Goal: Task Accomplishment & Management: Complete application form

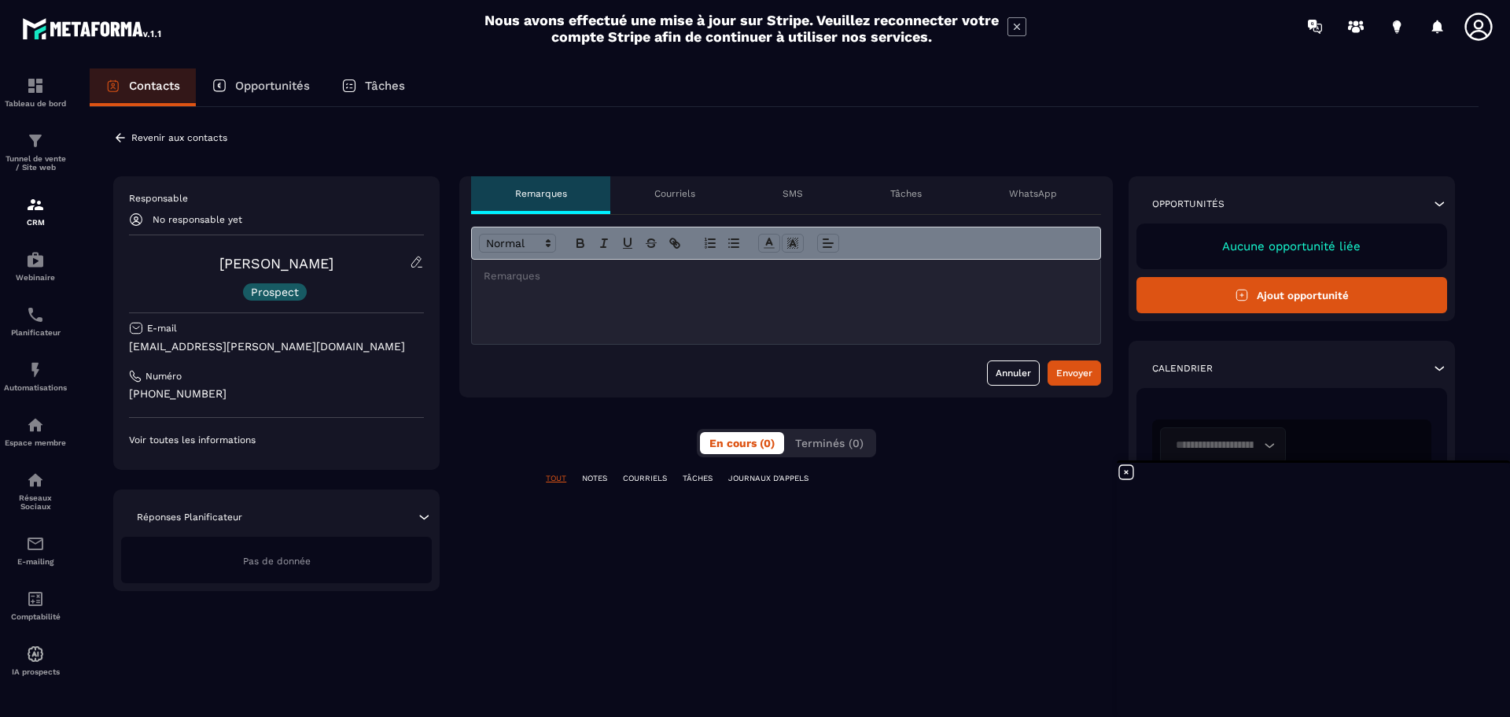
click at [411, 259] on icon at bounding box center [417, 262] width 14 height 14
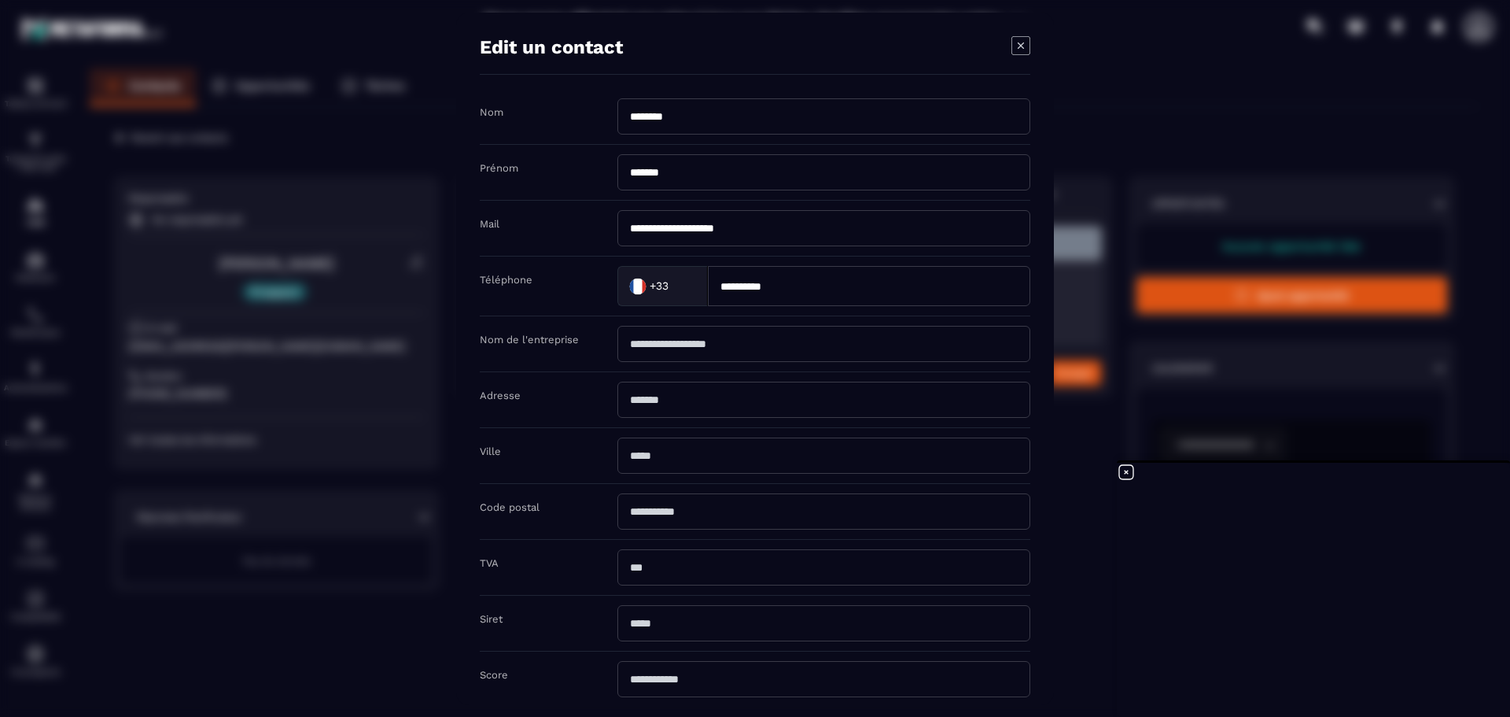
click at [1028, 43] on icon "Modal window" at bounding box center [1021, 45] width 19 height 19
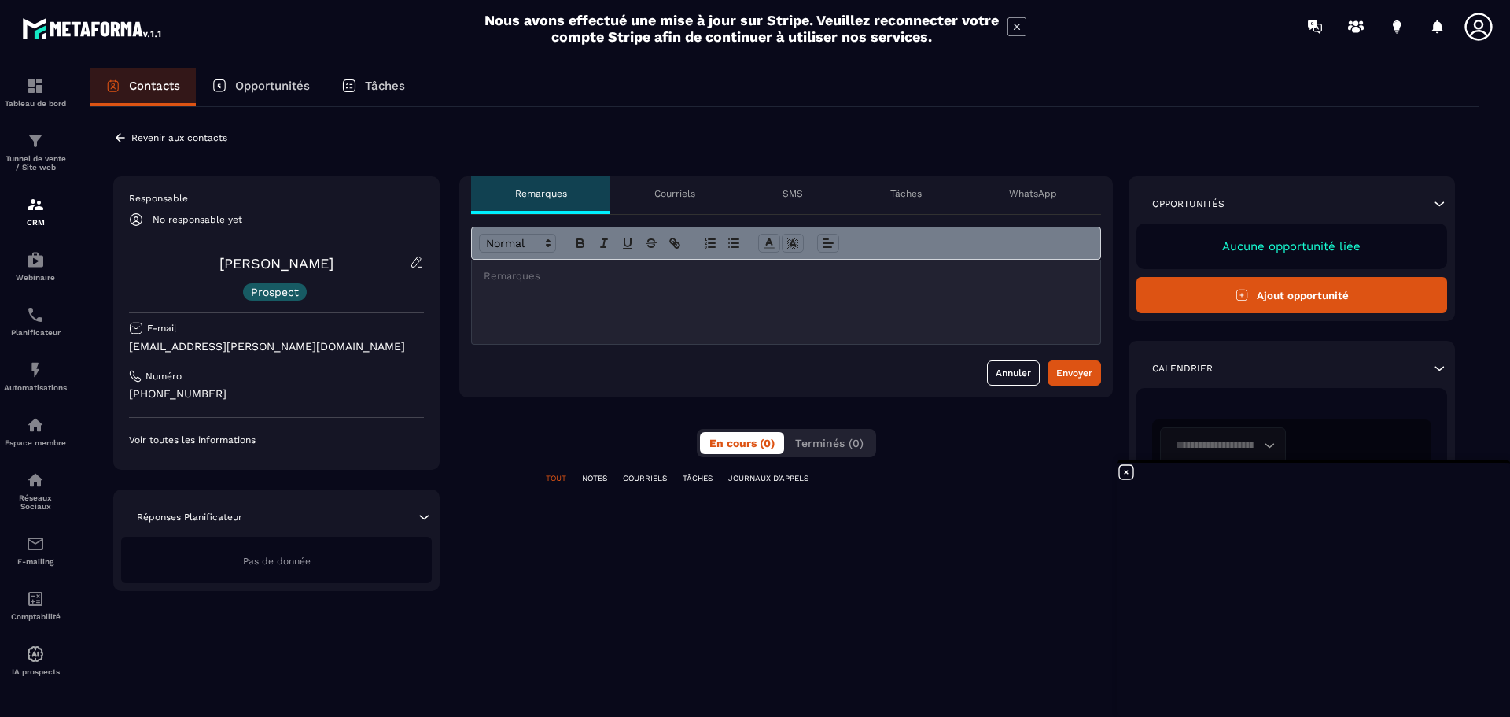
click at [120, 137] on icon at bounding box center [120, 138] width 14 height 14
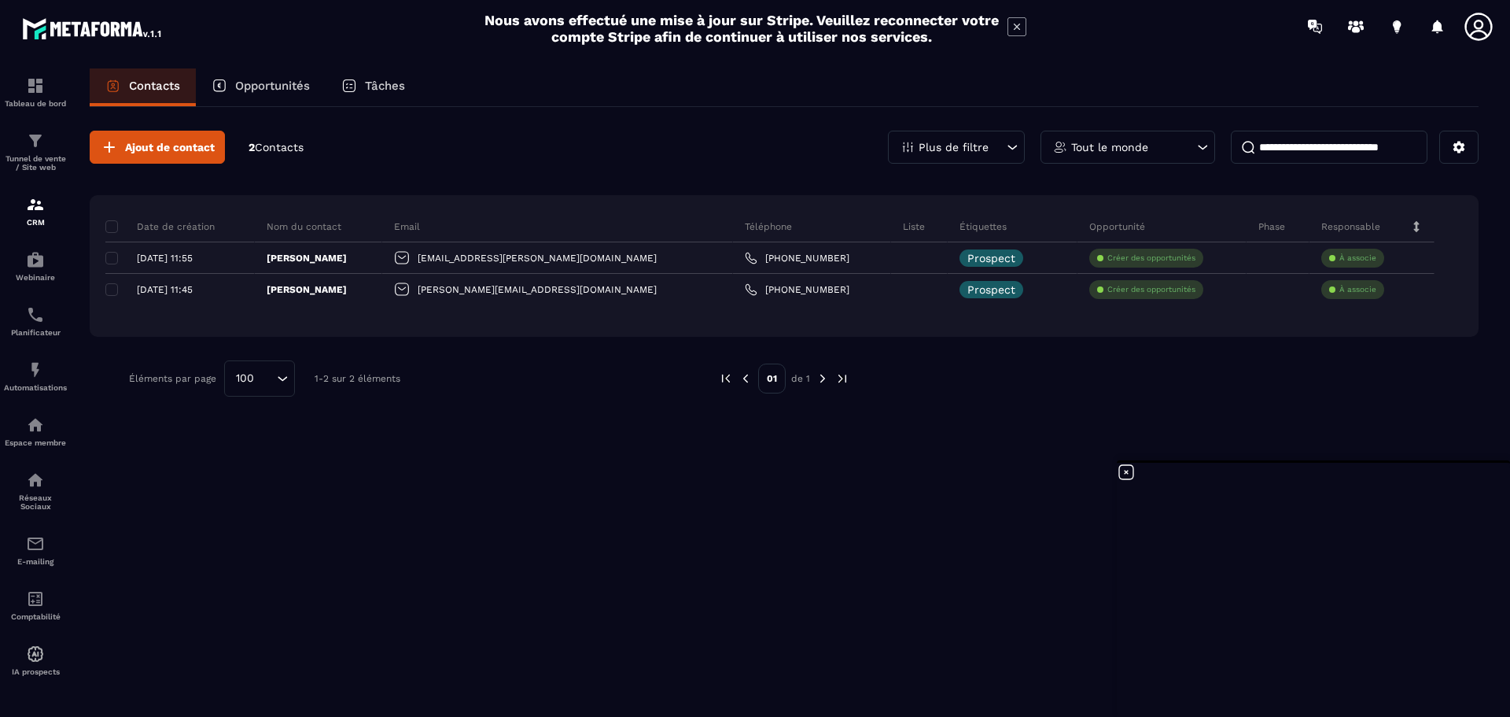
click at [1300, 392] on div at bounding box center [1156, 378] width 566 height 36
drag, startPoint x: 1319, startPoint y: 387, endPoint x: 1306, endPoint y: 384, distance: 13.7
click at [1319, 387] on div at bounding box center [1156, 378] width 566 height 36
click at [1300, 441] on div "Ajout de contact 2 Contacts Plus de filtre Tout le monde Date de création Nom d…" at bounding box center [784, 410] width 1389 height 607
click at [1285, 391] on div at bounding box center [1156, 378] width 566 height 36
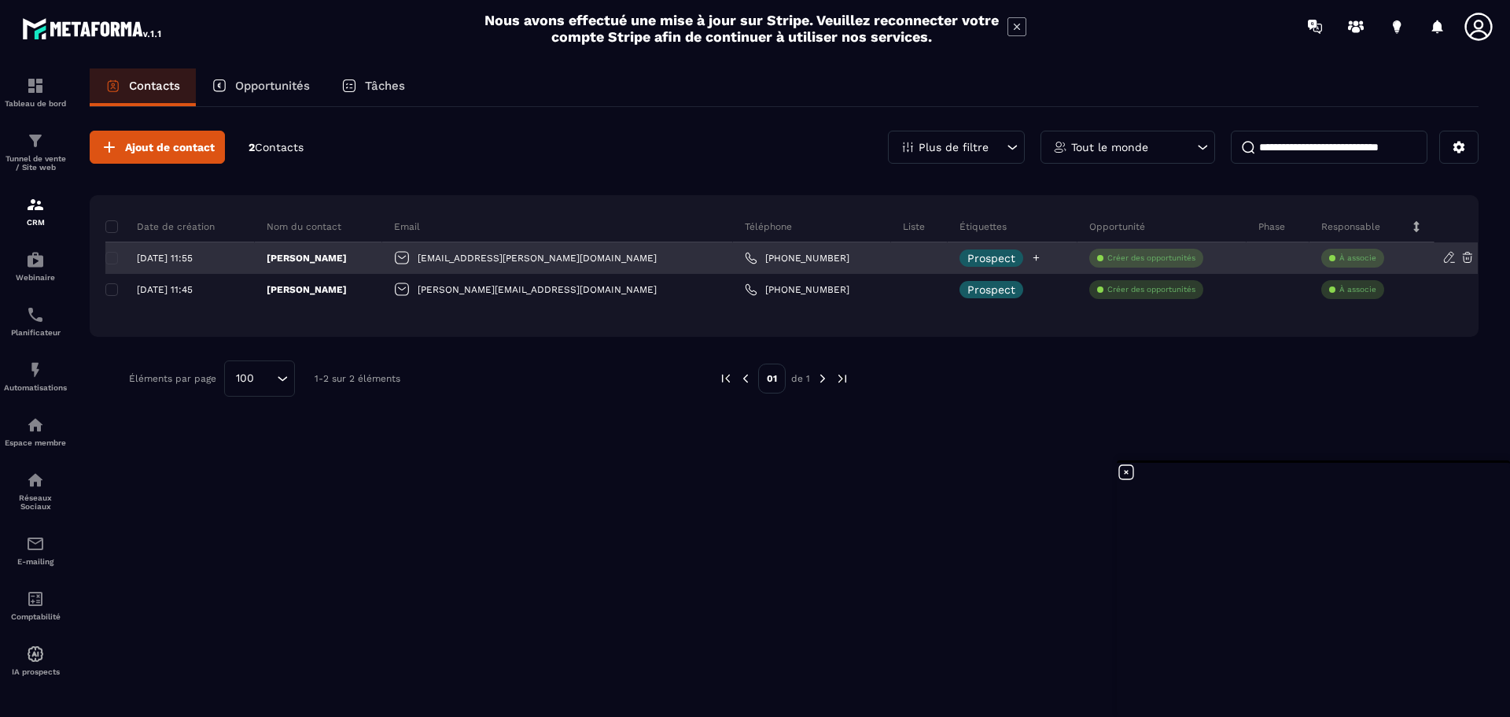
click at [1031, 254] on icon at bounding box center [1036, 258] width 10 height 10
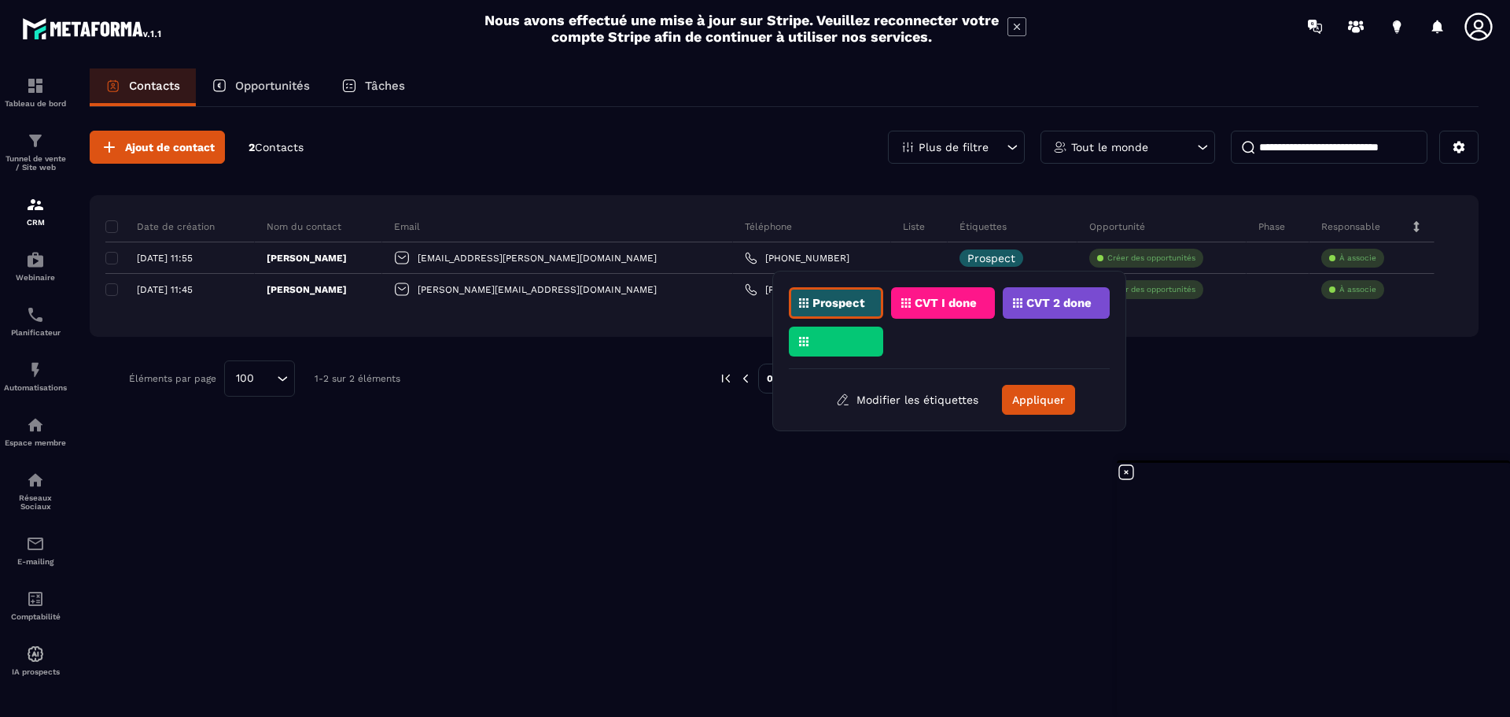
click at [916, 299] on p "CVT I done" at bounding box center [946, 302] width 62 height 11
click at [953, 303] on p "CVT I done" at bounding box center [946, 302] width 62 height 11
click at [1042, 302] on p "CVT 2 done" at bounding box center [1059, 302] width 65 height 11
click at [1003, 308] on div "CVT I done" at bounding box center [1056, 302] width 107 height 31
click at [931, 303] on p "CVT I done" at bounding box center [946, 302] width 62 height 11
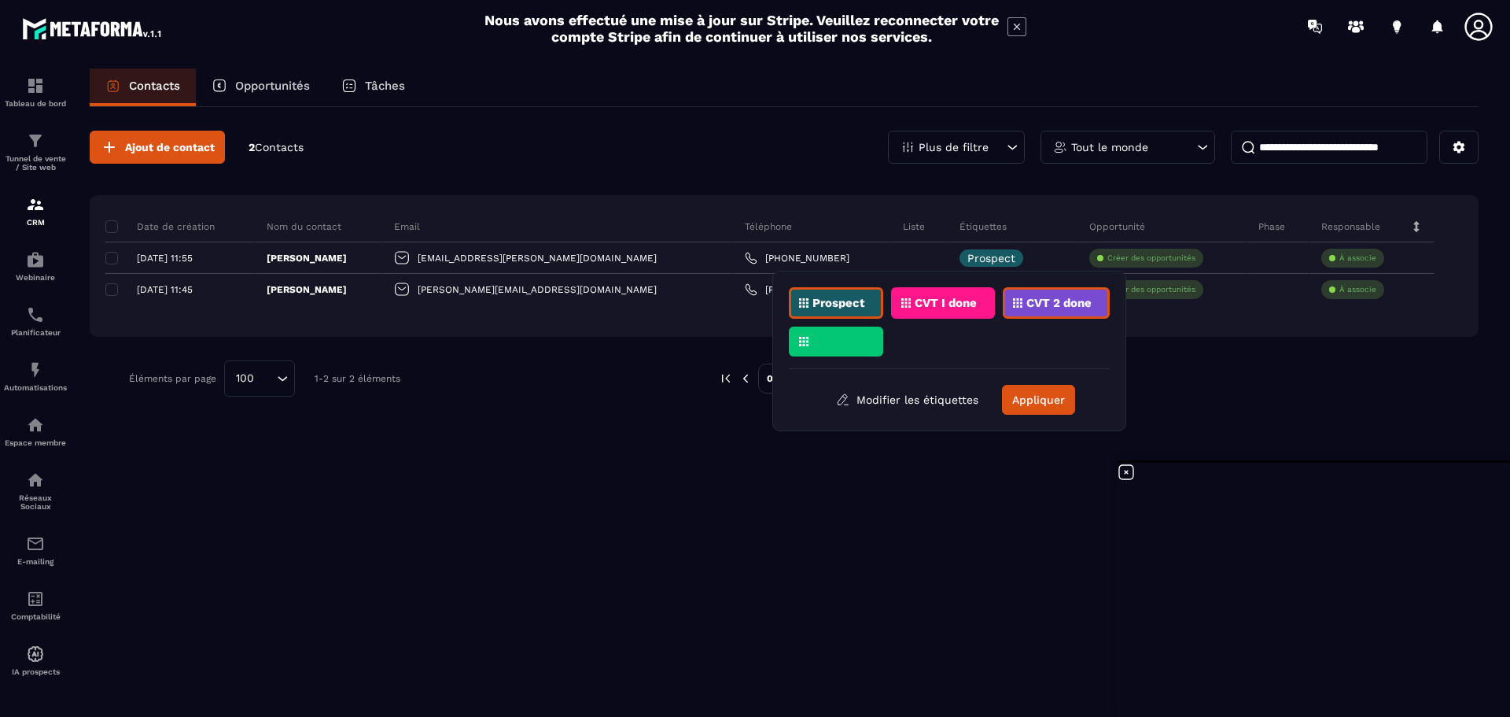
click at [967, 305] on p "CVT I done" at bounding box center [946, 302] width 62 height 11
click at [1034, 404] on button "Appliquer" at bounding box center [1038, 400] width 73 height 30
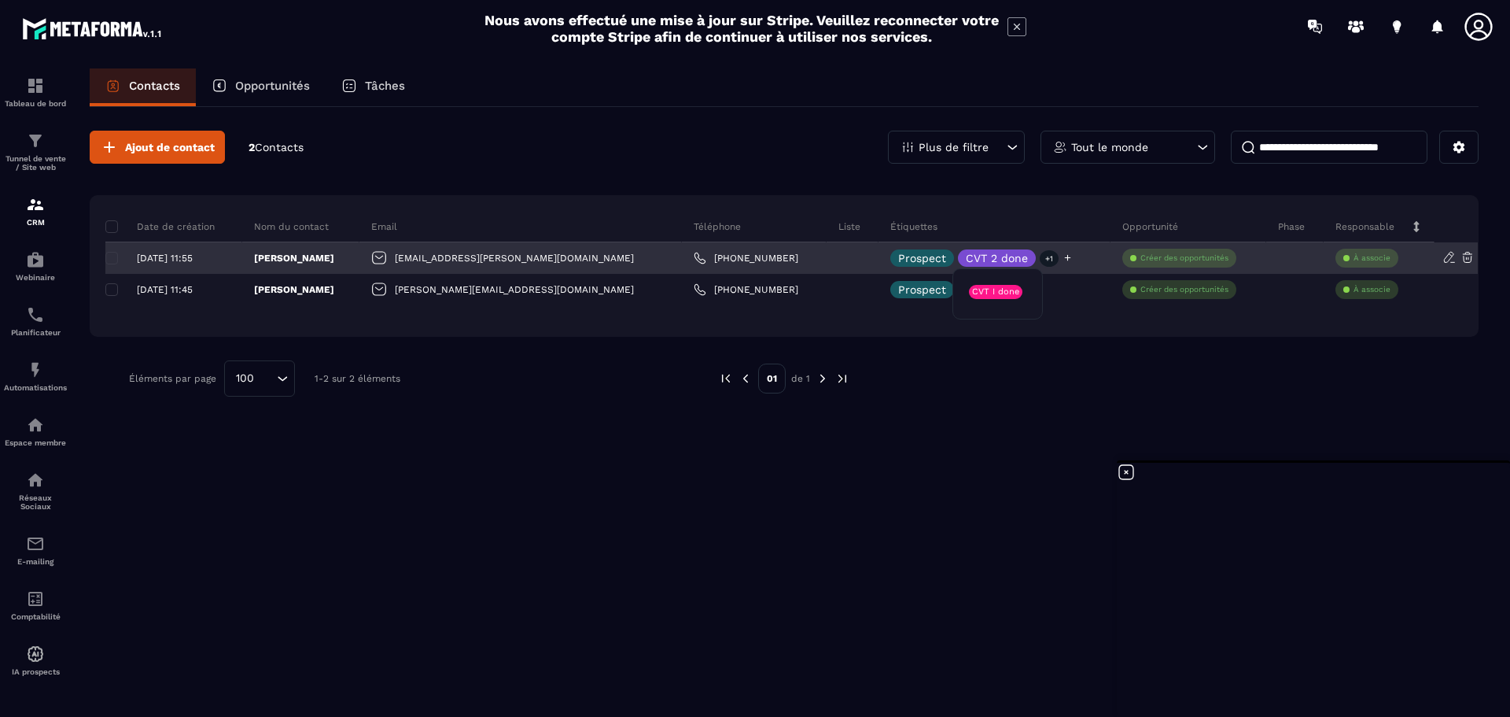
click at [1040, 259] on p "+1" at bounding box center [1049, 258] width 19 height 17
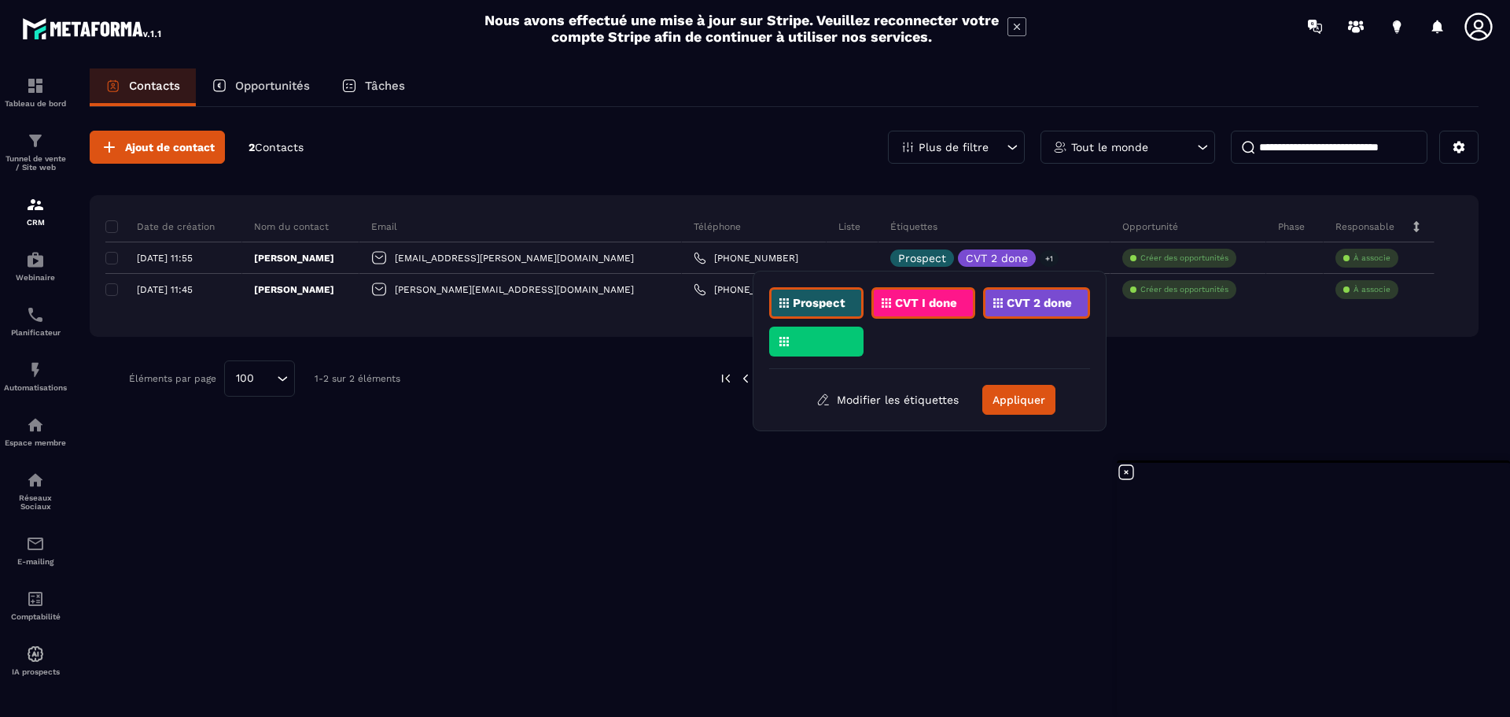
click at [1037, 297] on div "CVT 2 done" at bounding box center [1036, 302] width 107 height 31
click at [911, 298] on p "CVT I done" at bounding box center [926, 302] width 62 height 11
click at [1020, 396] on button "Appliquer" at bounding box center [1019, 400] width 73 height 30
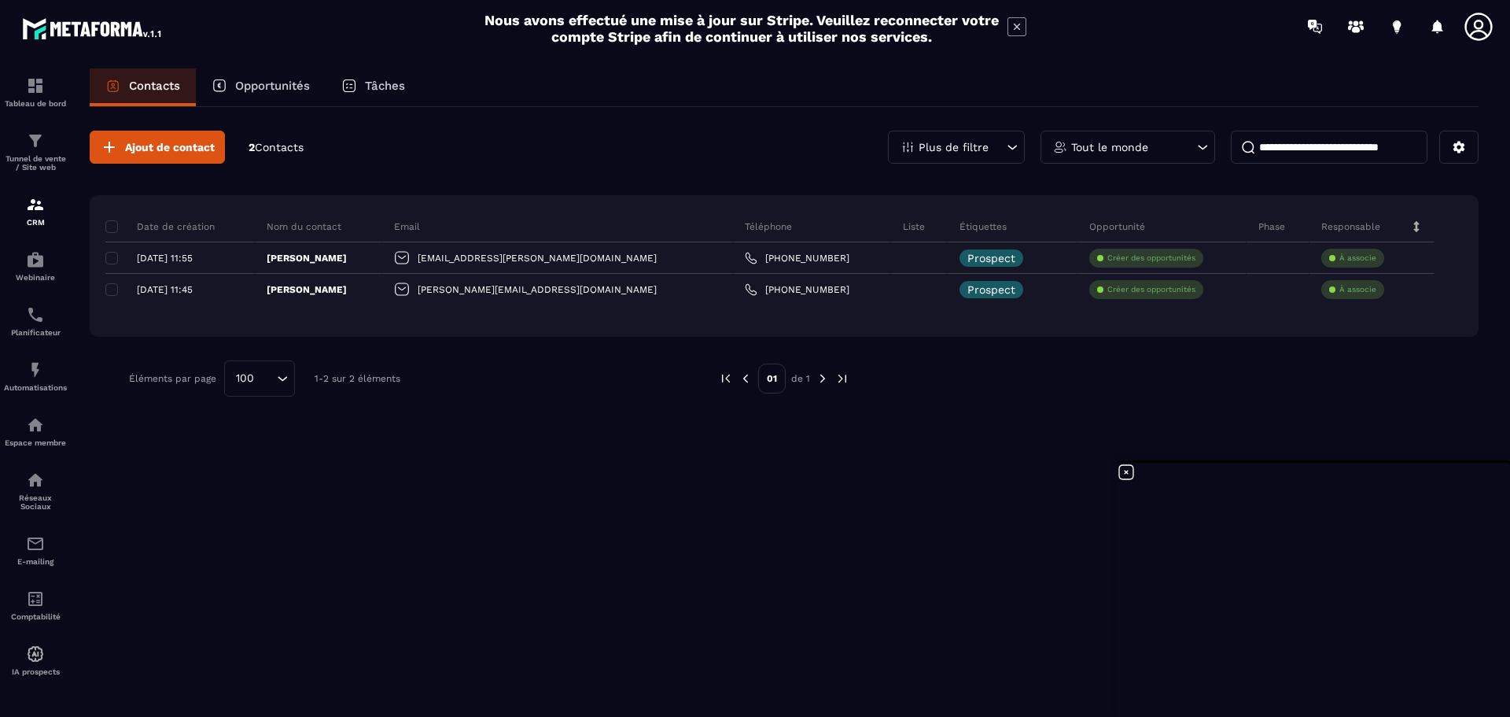
drag, startPoint x: 1237, startPoint y: 387, endPoint x: 1249, endPoint y: 384, distance: 12.2
click at [1239, 386] on div at bounding box center [1156, 378] width 566 height 36
click at [1359, 404] on div "Ajout de contact 2 Contacts Plus de filtre Tout le monde Date de création Nom d…" at bounding box center [784, 263] width 1389 height 313
click at [1355, 403] on div "Ajout de contact 2 Contacts Plus de filtre Tout le monde Date de création Nom d…" at bounding box center [784, 263] width 1389 height 313
click at [1461, 137] on button at bounding box center [1459, 147] width 39 height 33
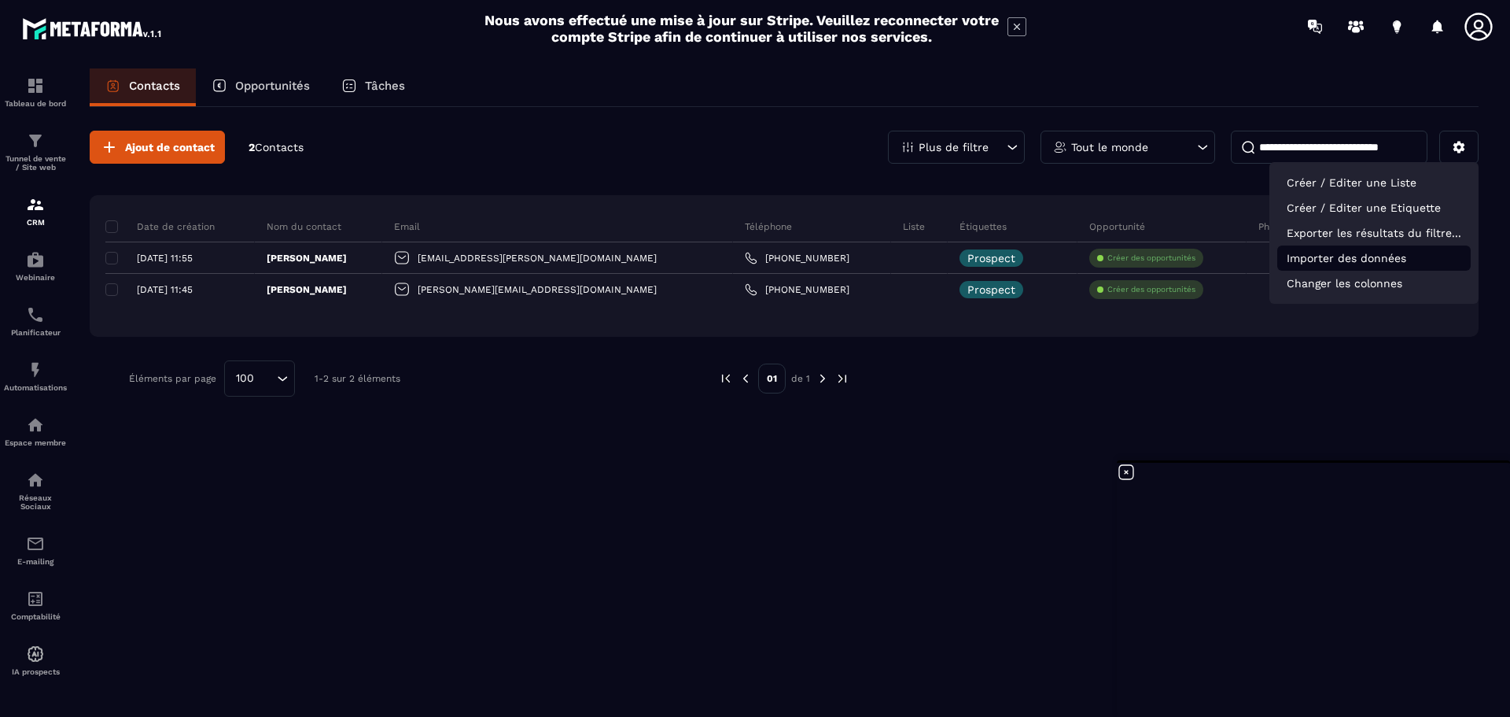
click at [1375, 255] on p "Importer des données" at bounding box center [1375, 257] width 194 height 25
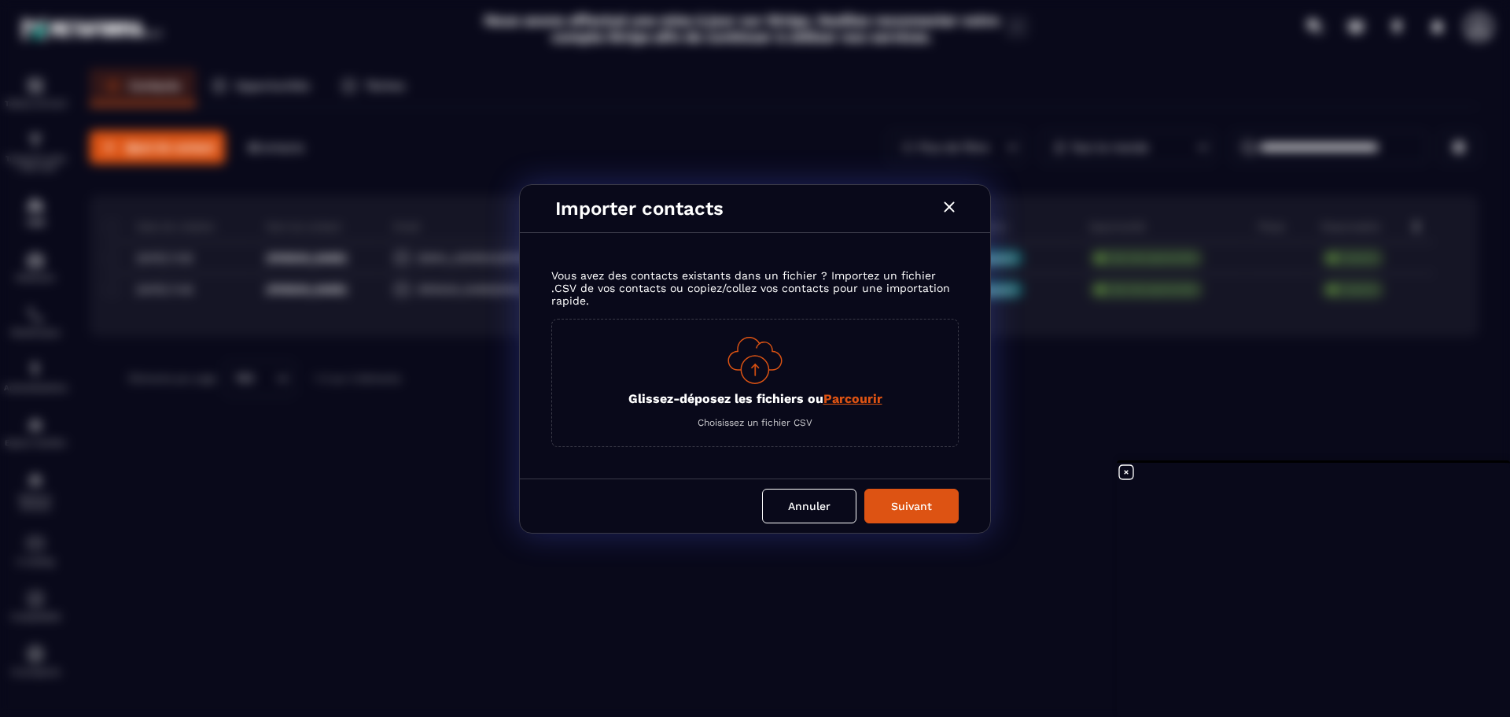
click at [865, 398] on span "Parcourir" at bounding box center [853, 398] width 59 height 15
click at [0, 0] on input "Glissez-déposez les fichiers ou Parcourir" at bounding box center [0, 0] width 0 height 0
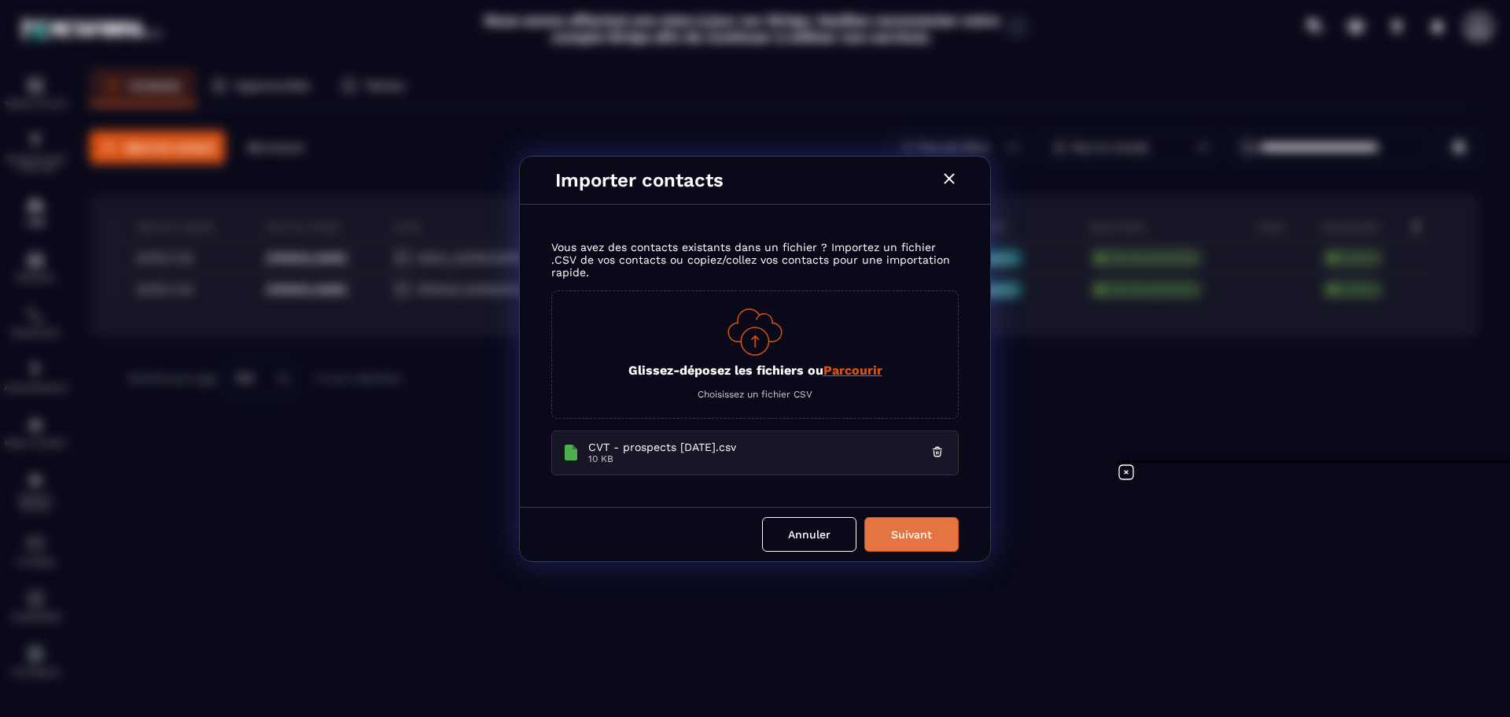
click at [899, 533] on button "Suivant" at bounding box center [912, 534] width 94 height 35
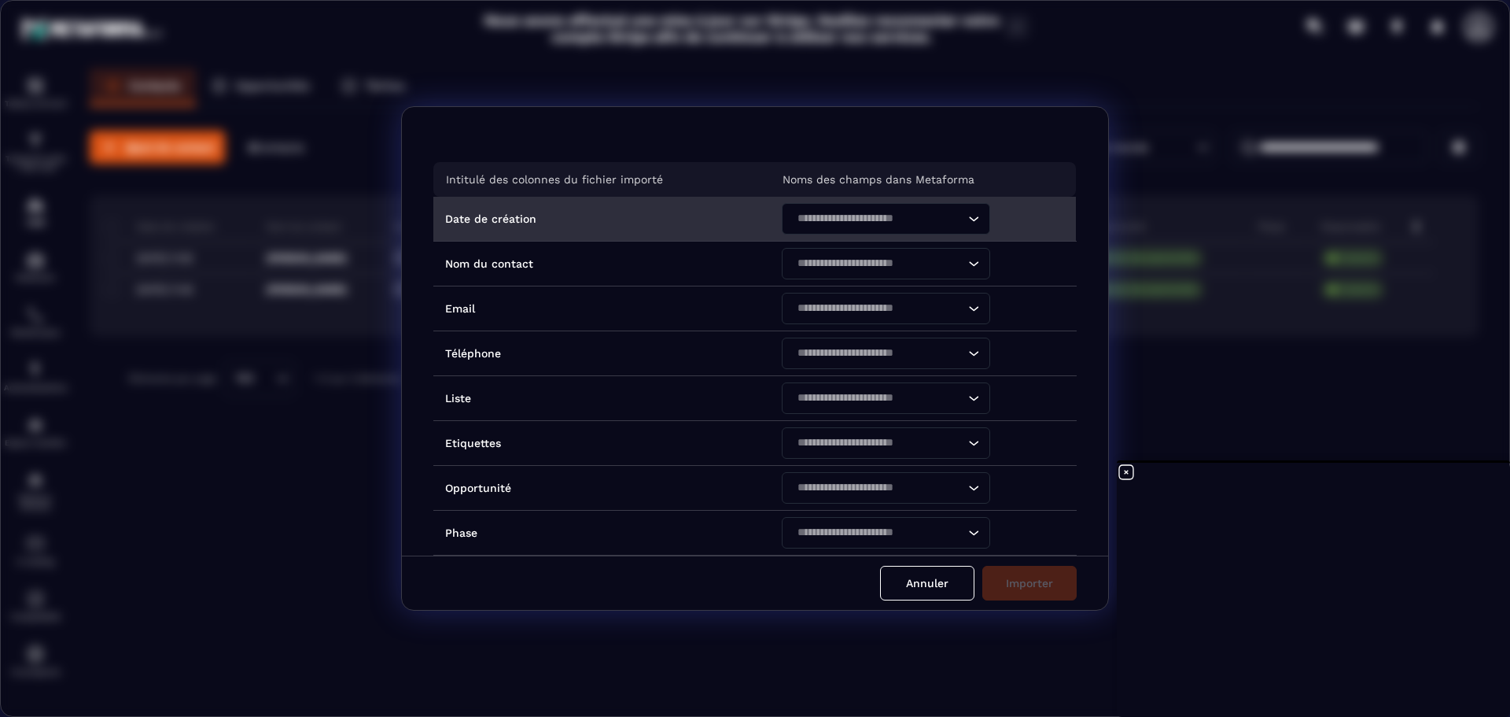
click at [968, 219] on icon "Search for option" at bounding box center [974, 219] width 16 height 16
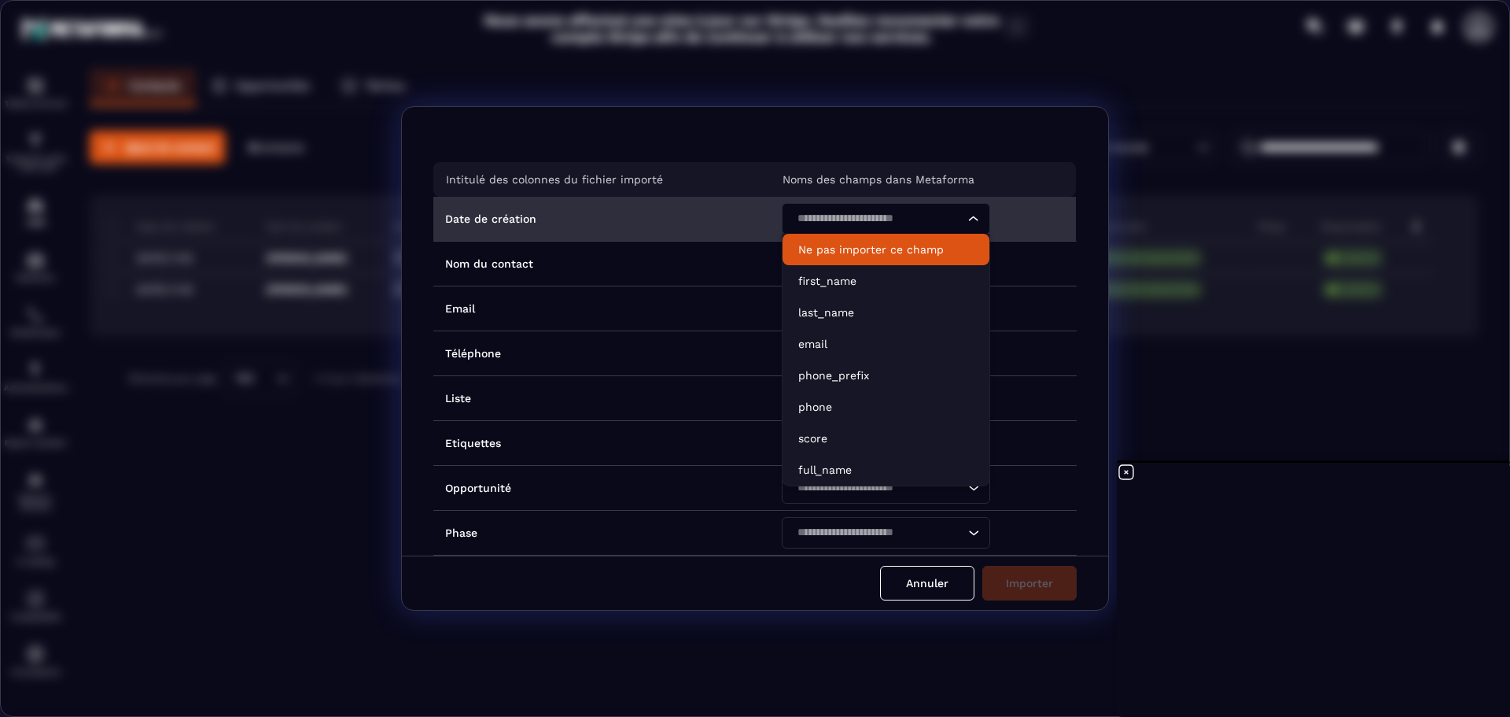
click at [894, 249] on p "Ne pas importer ce champ" at bounding box center [886, 250] width 175 height 16
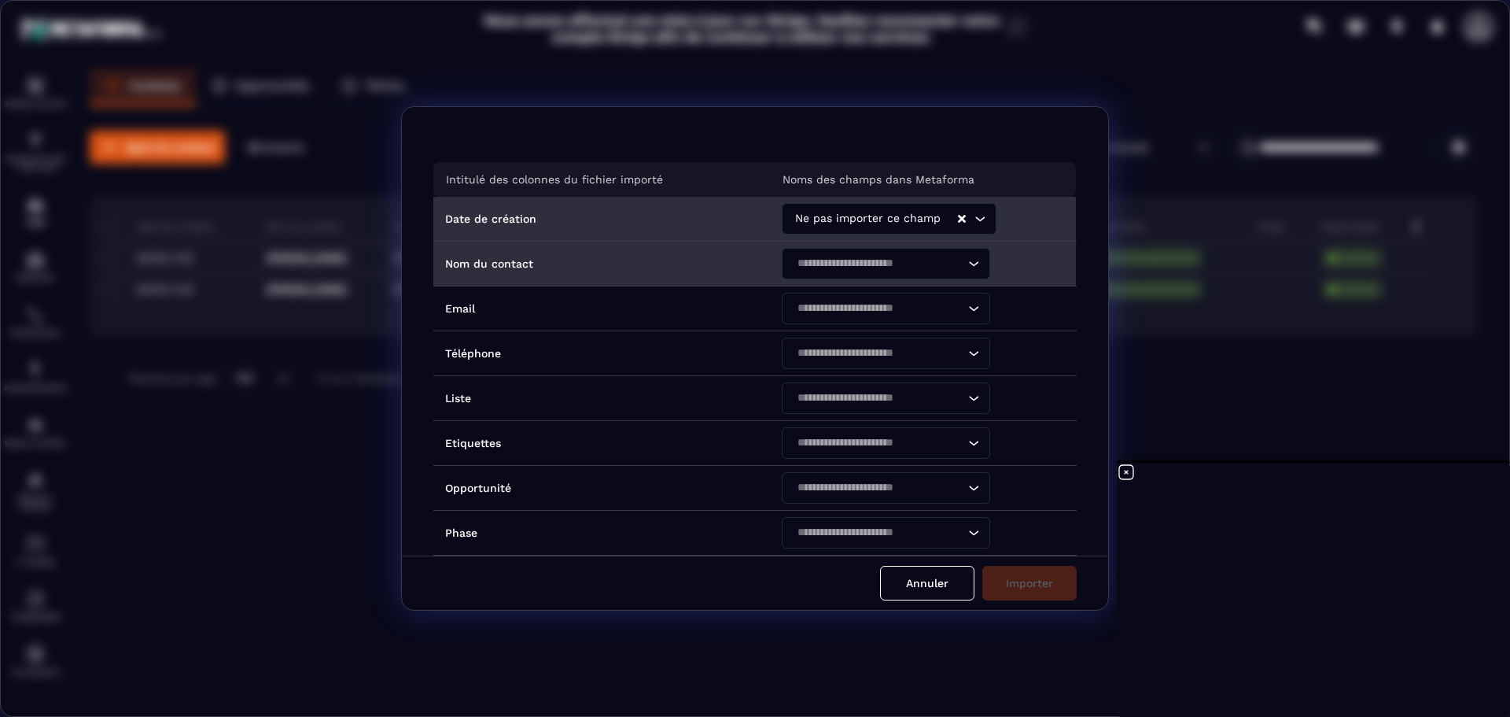
click at [970, 260] on icon "Search for option" at bounding box center [974, 264] width 16 height 16
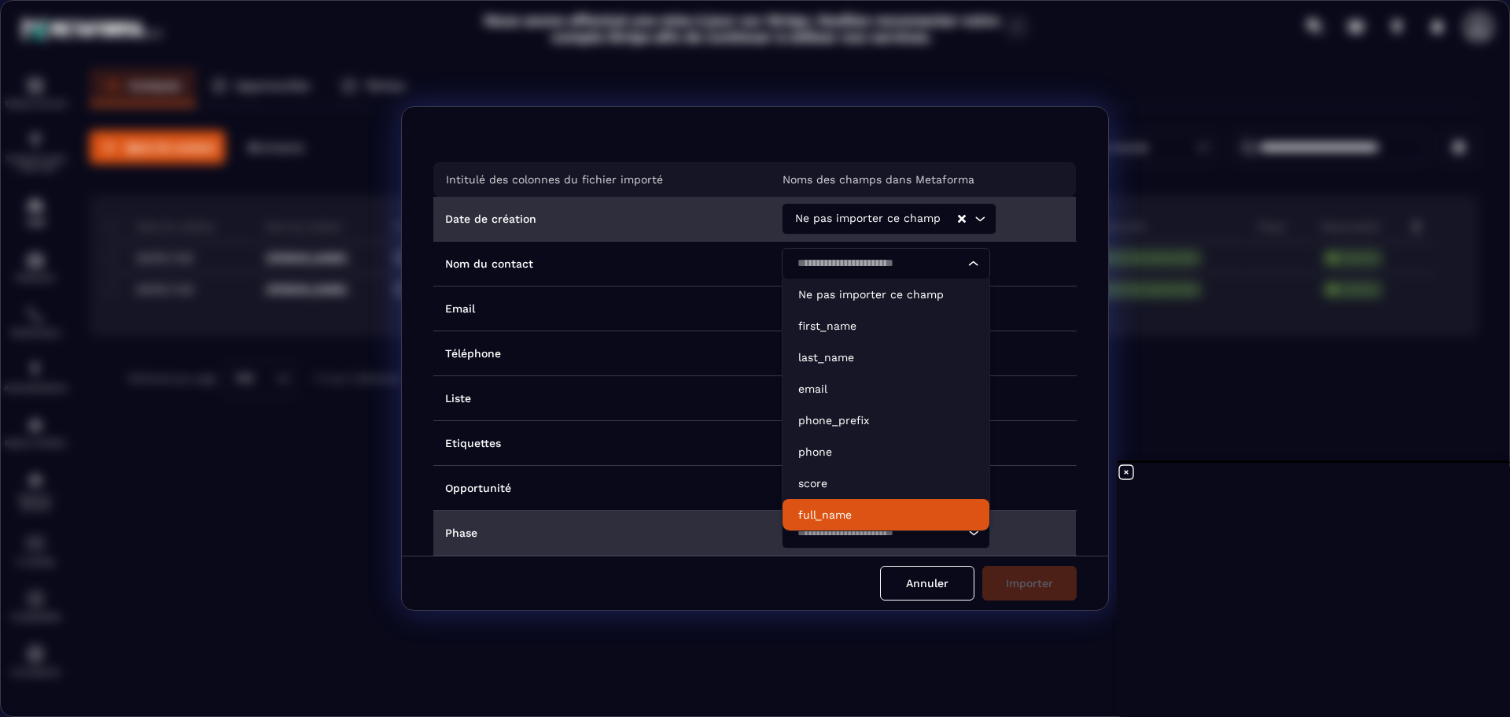
click at [838, 512] on p "full_name" at bounding box center [886, 515] width 175 height 16
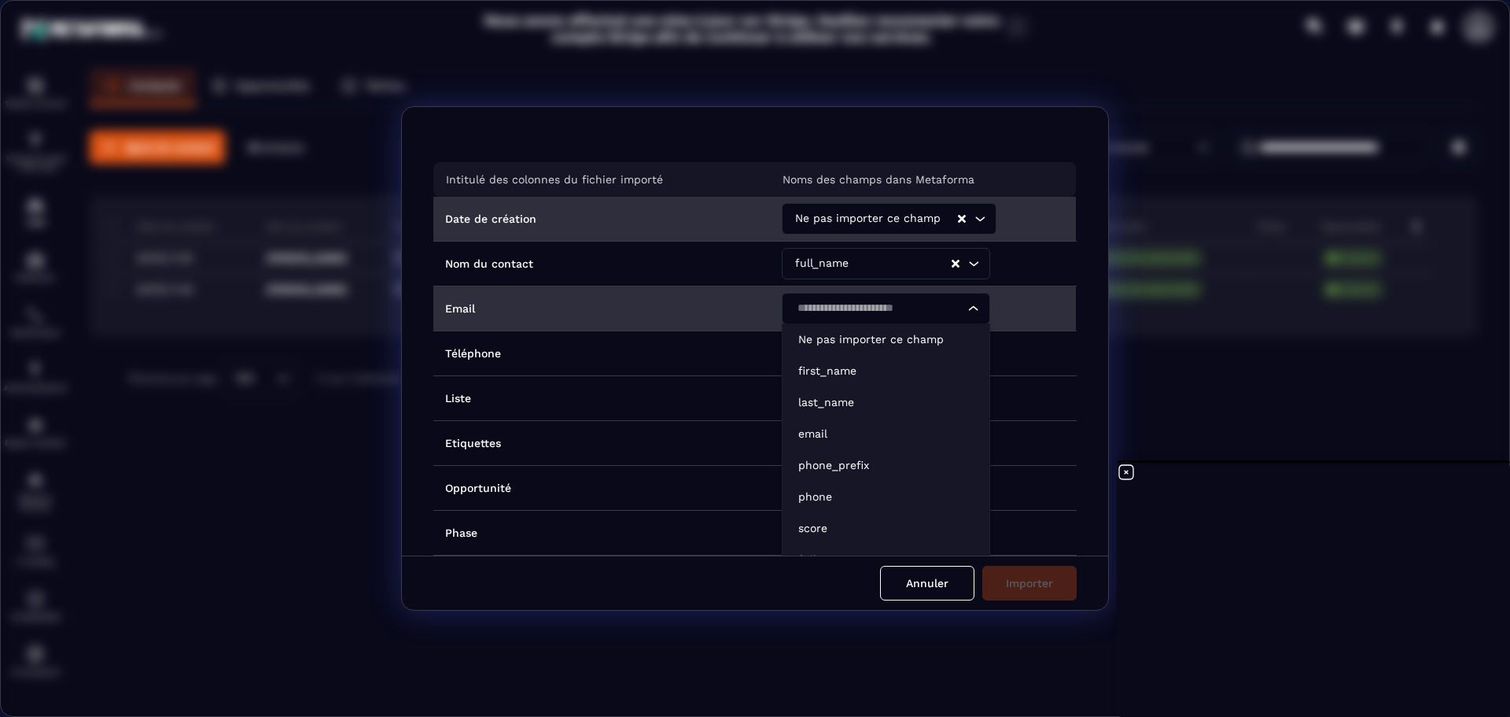
click at [970, 304] on icon "Search for option" at bounding box center [974, 309] width 16 height 16
click at [855, 430] on p "email" at bounding box center [886, 434] width 175 height 16
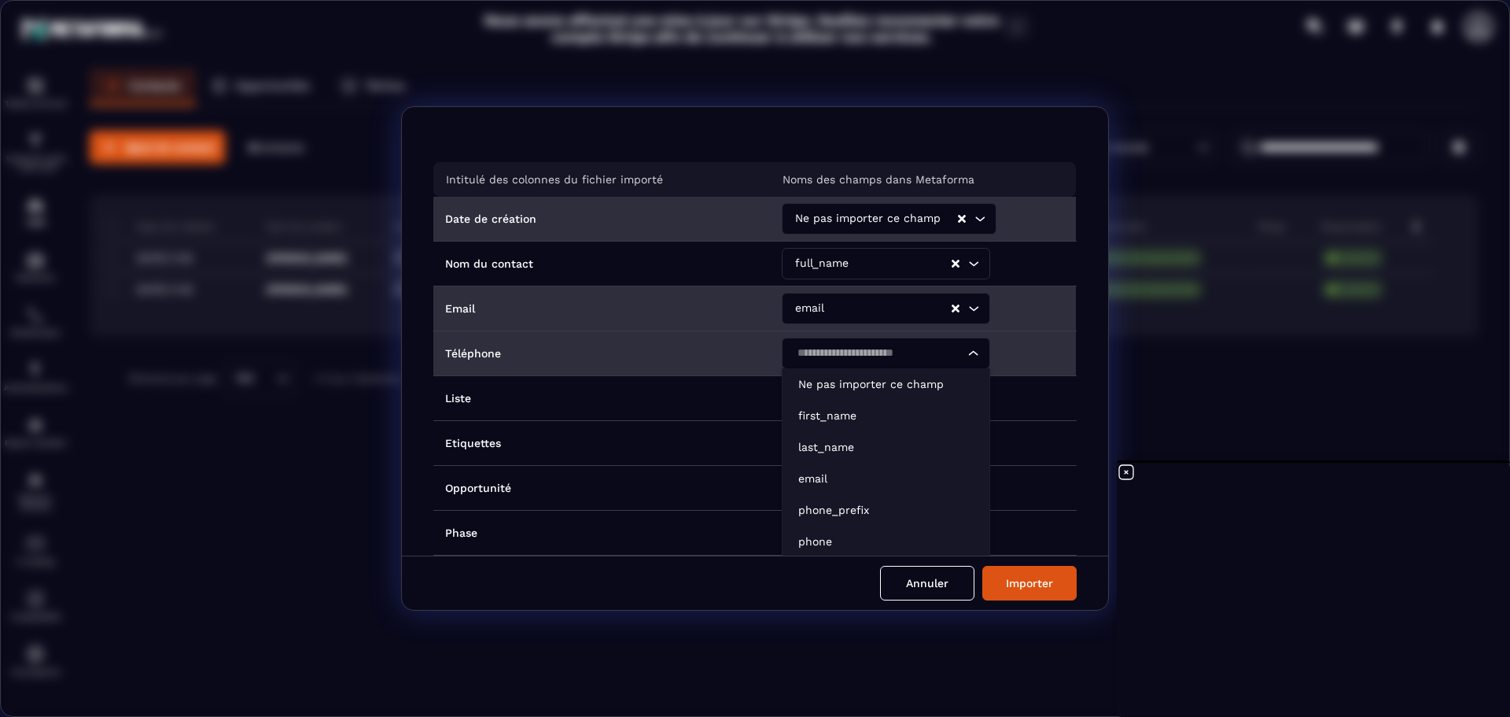
click at [968, 350] on icon "Search for option" at bounding box center [974, 353] width 16 height 16
click at [822, 544] on p "phone" at bounding box center [886, 541] width 175 height 16
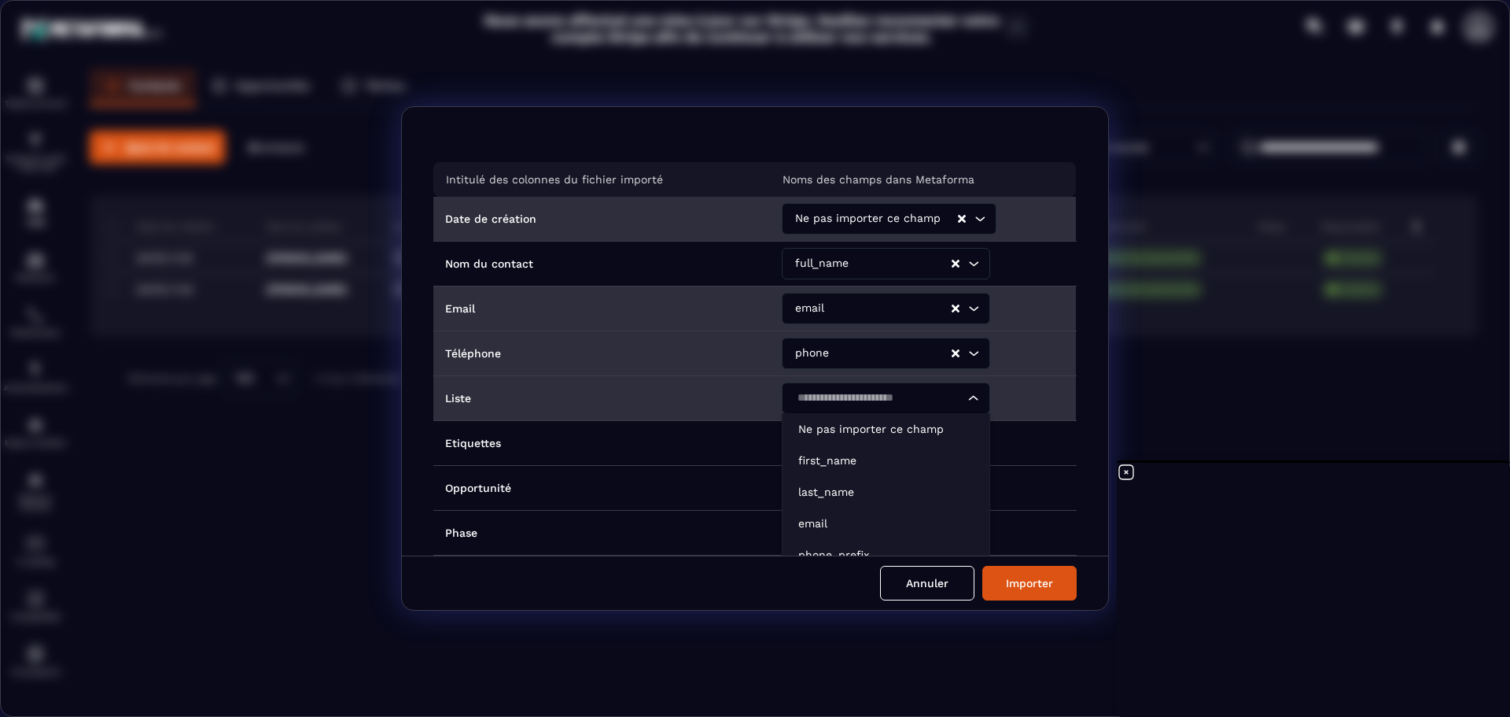
click at [969, 401] on icon "Search for option" at bounding box center [974, 398] width 16 height 16
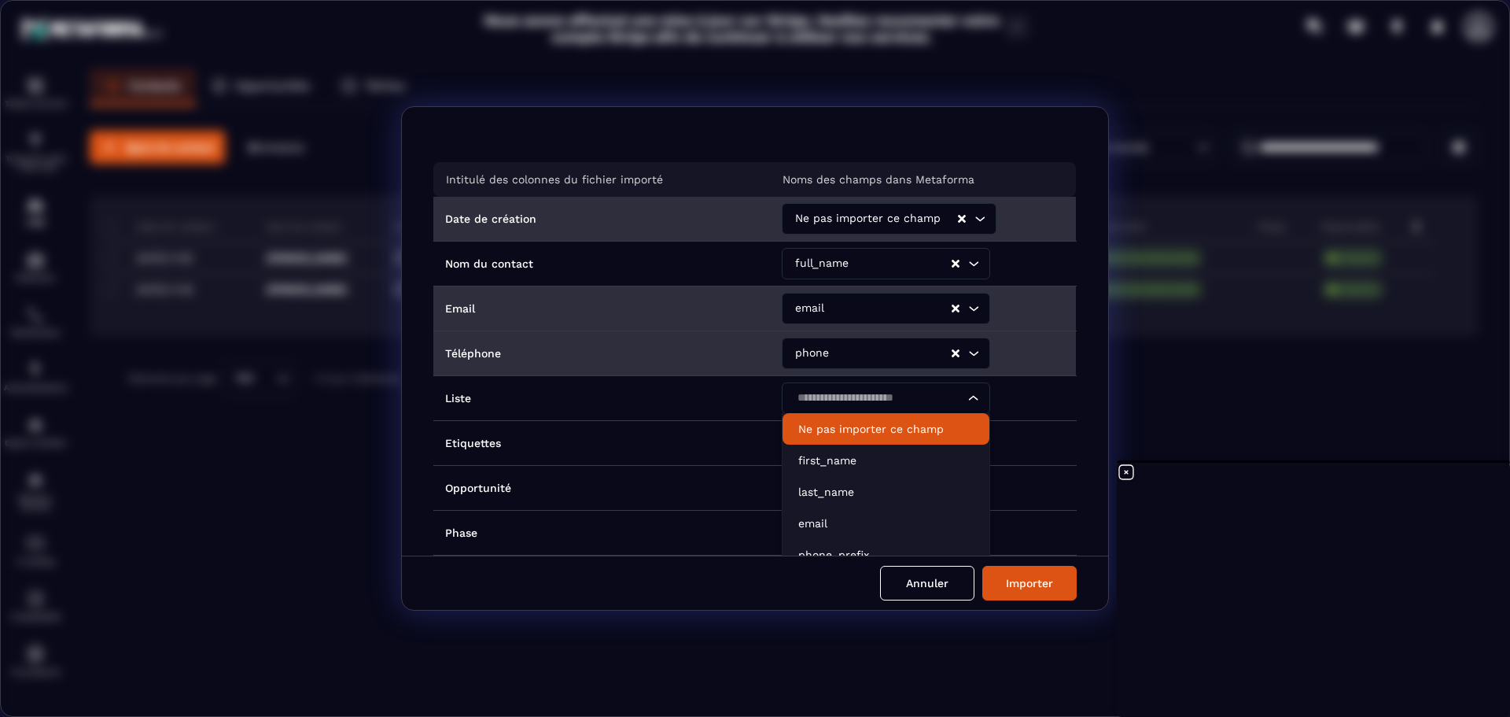
click at [952, 352] on icon "Clear Selected" at bounding box center [956, 353] width 8 height 8
click at [966, 349] on icon "Search for option" at bounding box center [974, 353] width 16 height 16
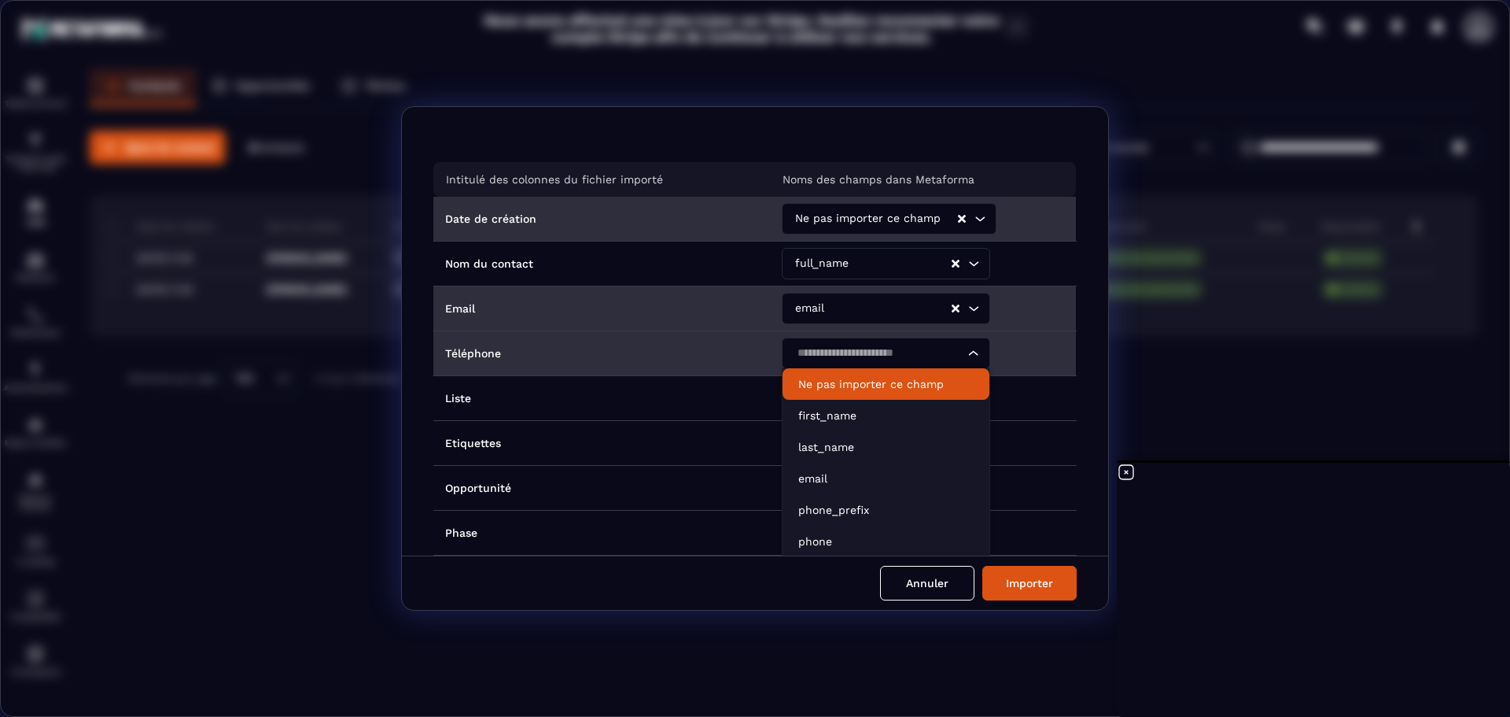
click at [913, 388] on p "Ne pas importer ce champ" at bounding box center [886, 384] width 175 height 16
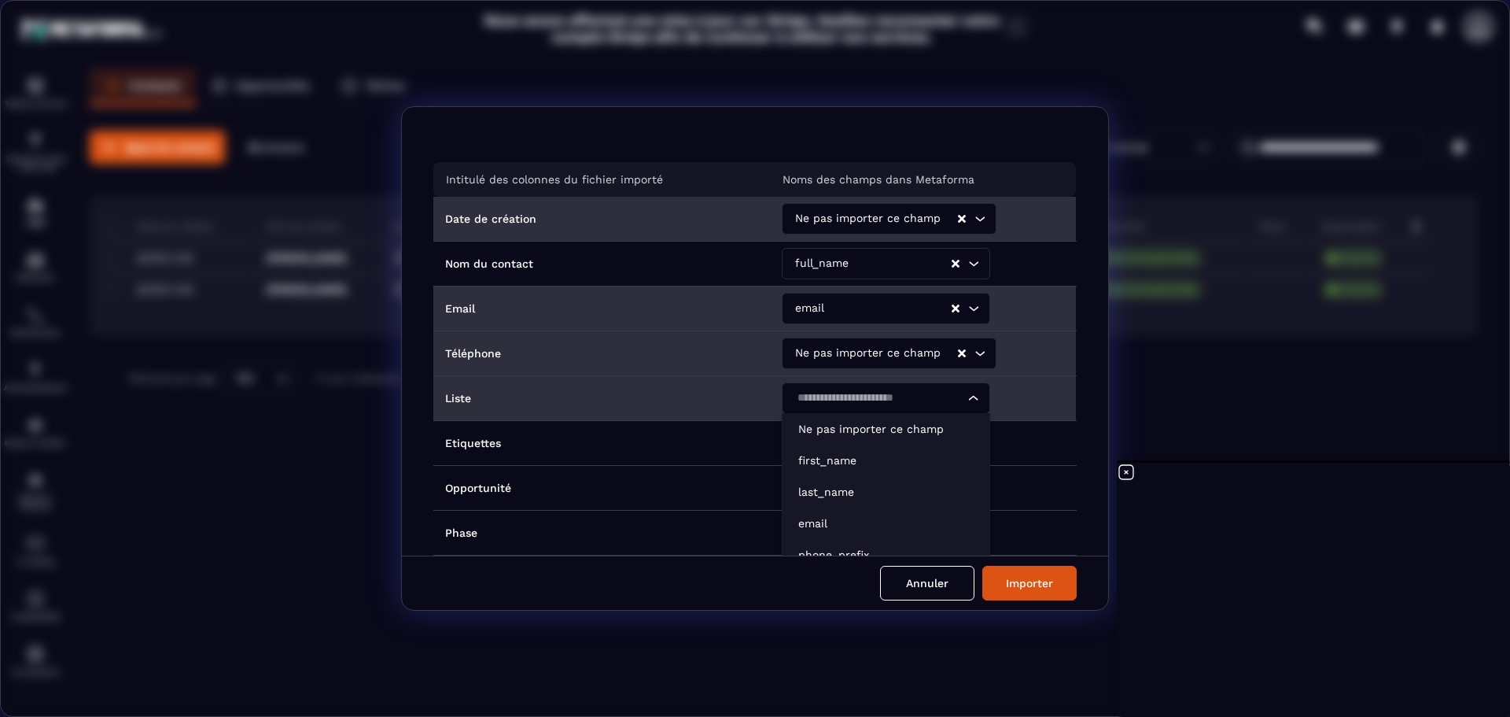
click at [968, 401] on icon "Search for option" at bounding box center [974, 398] width 16 height 16
click at [931, 433] on p "Ne pas importer ce champ" at bounding box center [886, 429] width 175 height 16
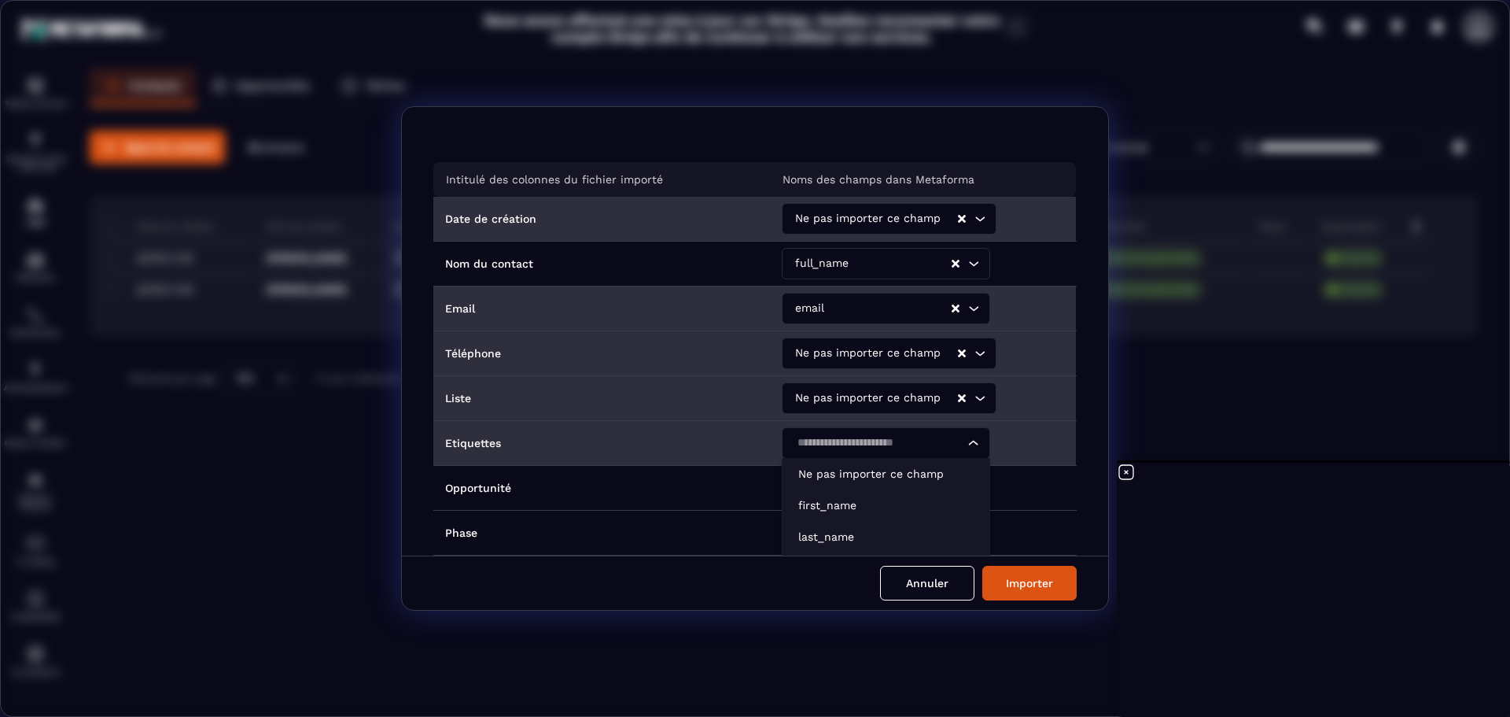
click at [972, 442] on icon "Search for option" at bounding box center [974, 443] width 16 height 16
click at [920, 474] on p "Ne pas importer ce champ" at bounding box center [886, 474] width 175 height 16
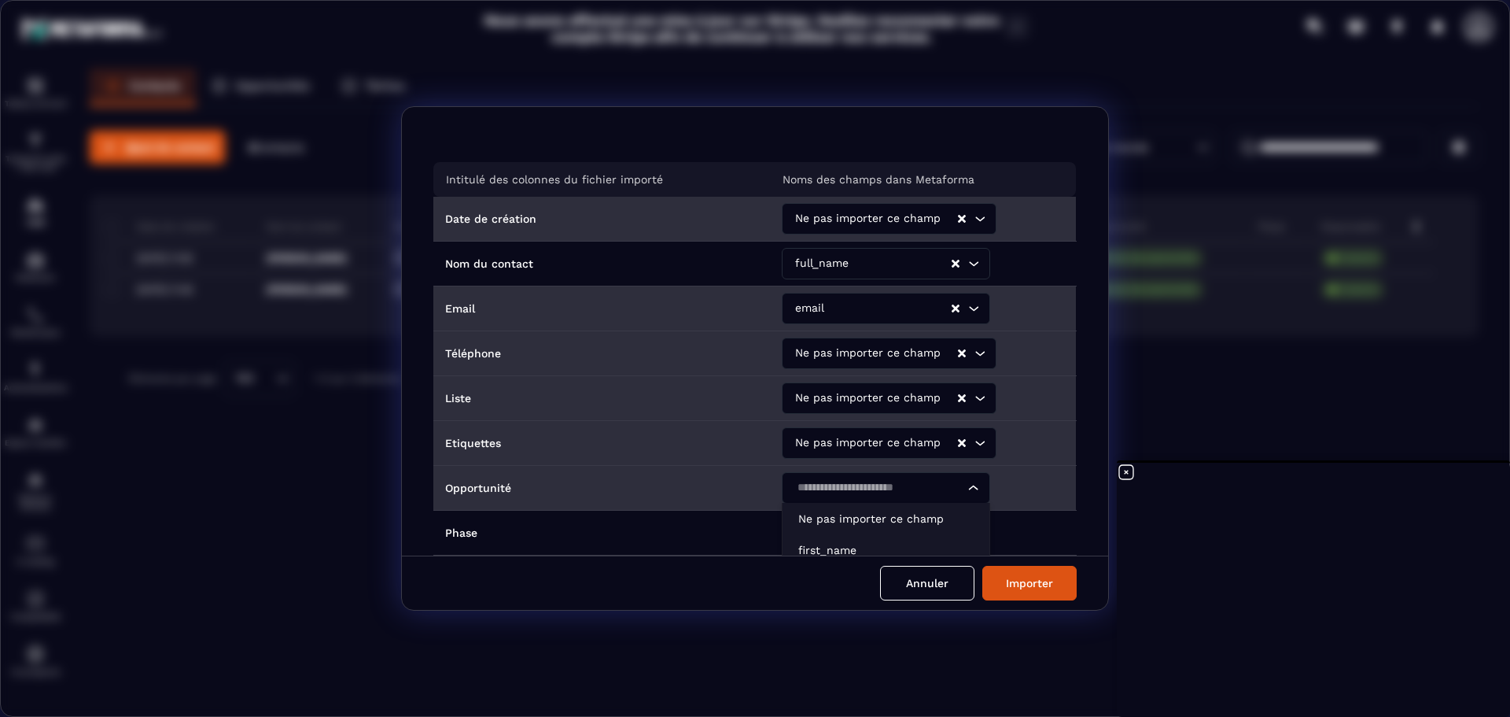
click at [954, 493] on input "Search for option" at bounding box center [878, 487] width 172 height 17
click at [913, 517] on p "Ne pas importer ce champ" at bounding box center [886, 519] width 175 height 16
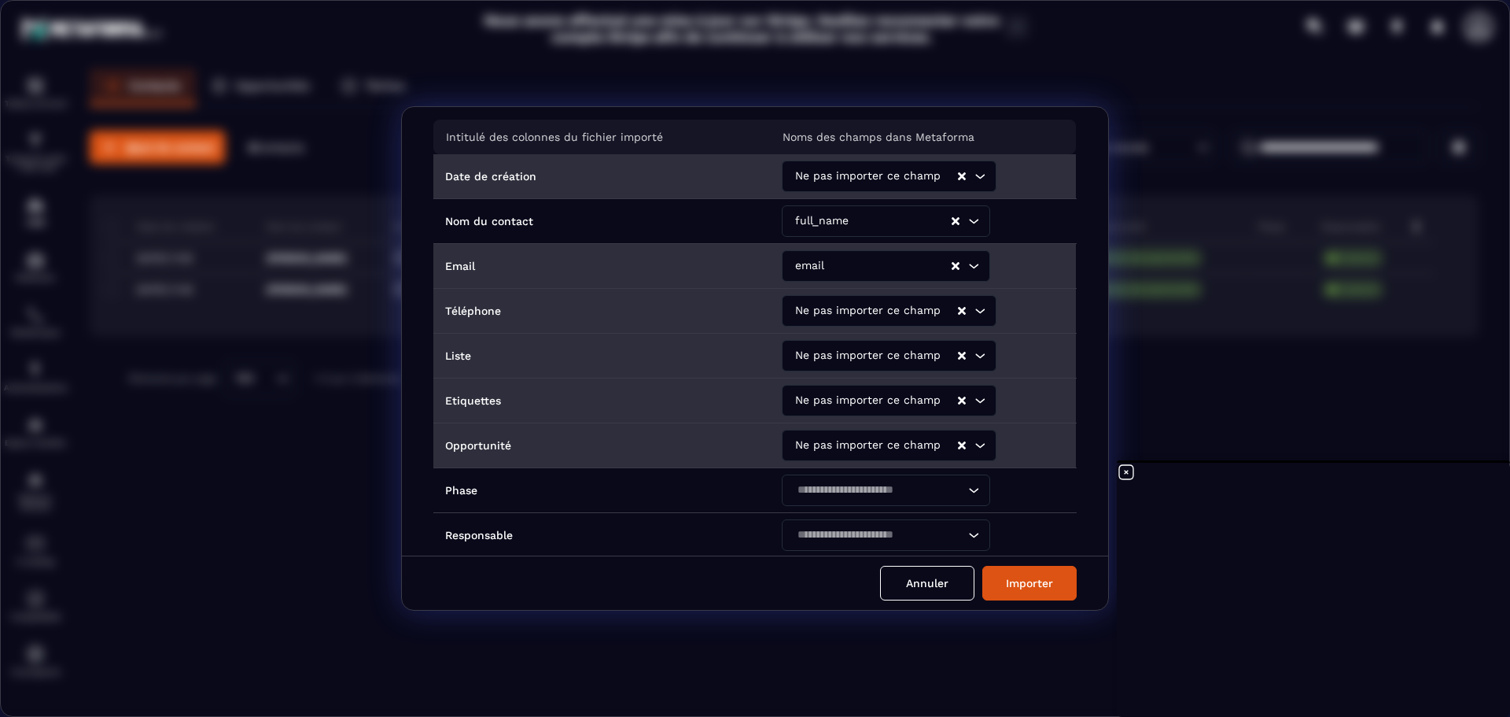
scroll to position [79, 0]
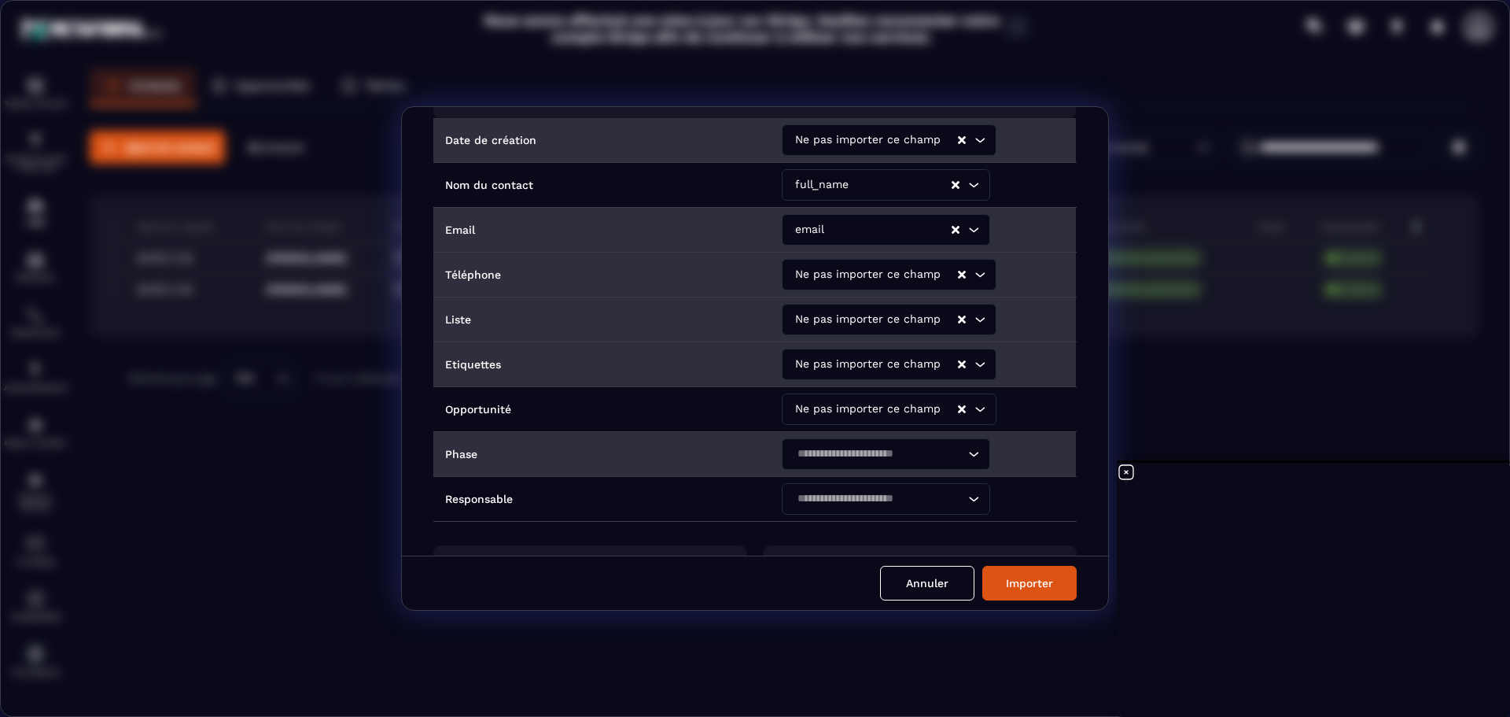
click at [976, 456] on icon "Search for option" at bounding box center [974, 454] width 16 height 16
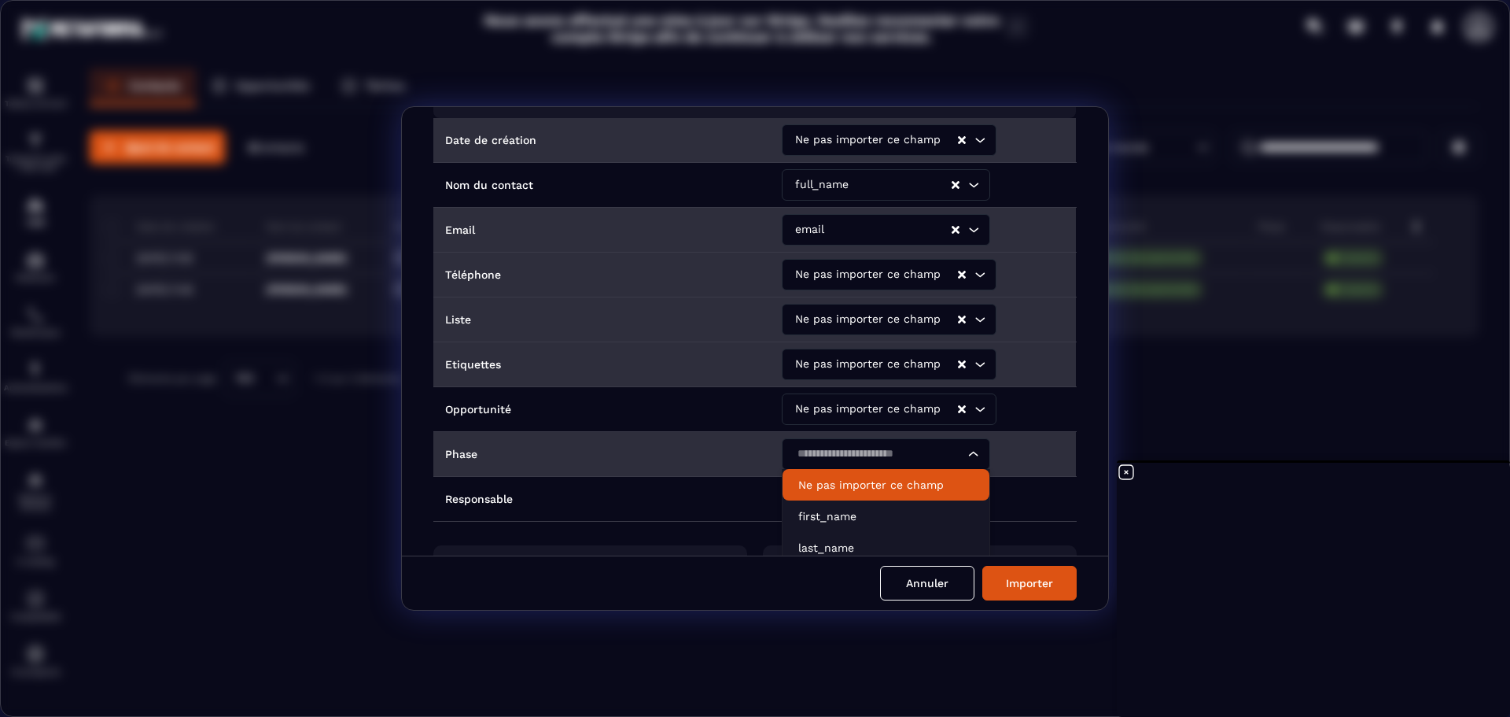
click at [948, 489] on p "Ne pas importer ce champ" at bounding box center [886, 485] width 175 height 16
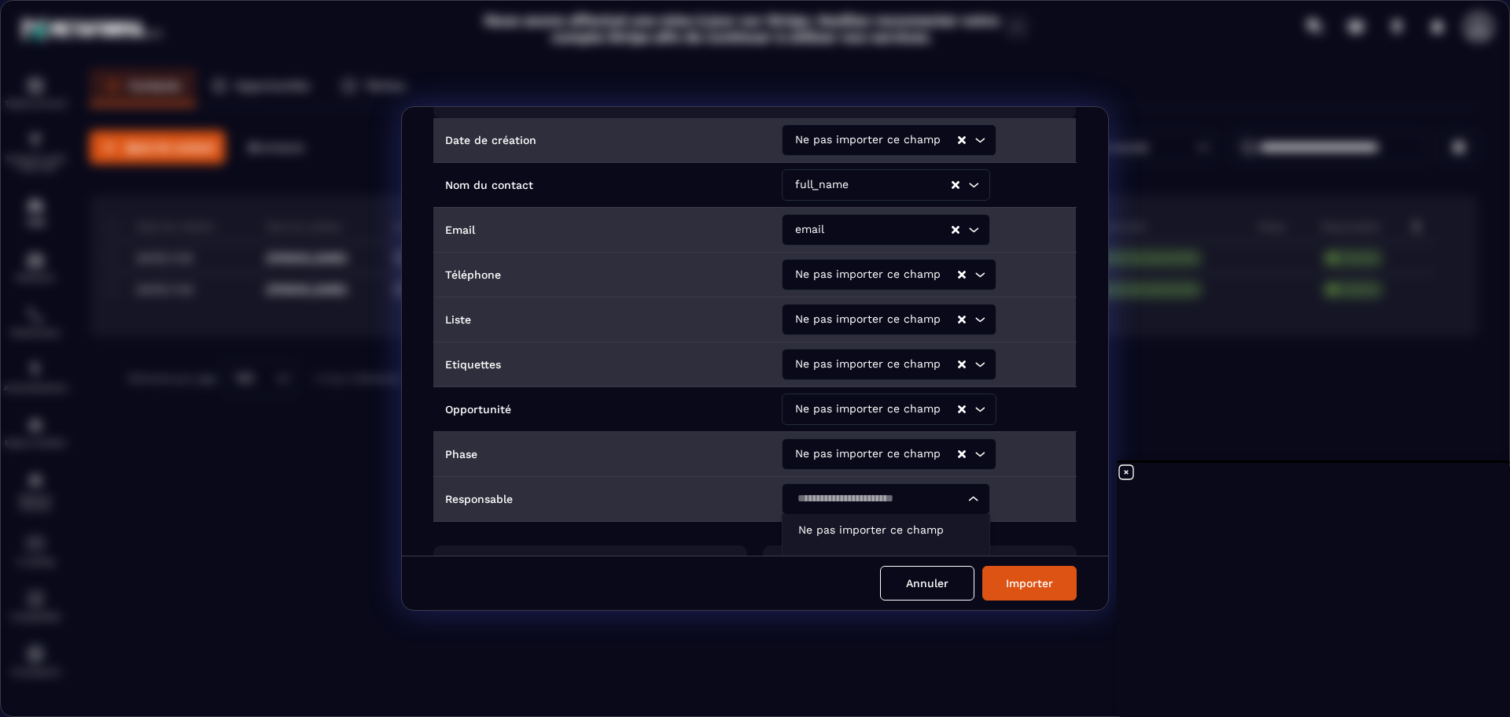
click at [968, 504] on icon "Search for option" at bounding box center [974, 499] width 16 height 16
click at [919, 526] on p "Ne pas importer ce champ" at bounding box center [886, 530] width 175 height 16
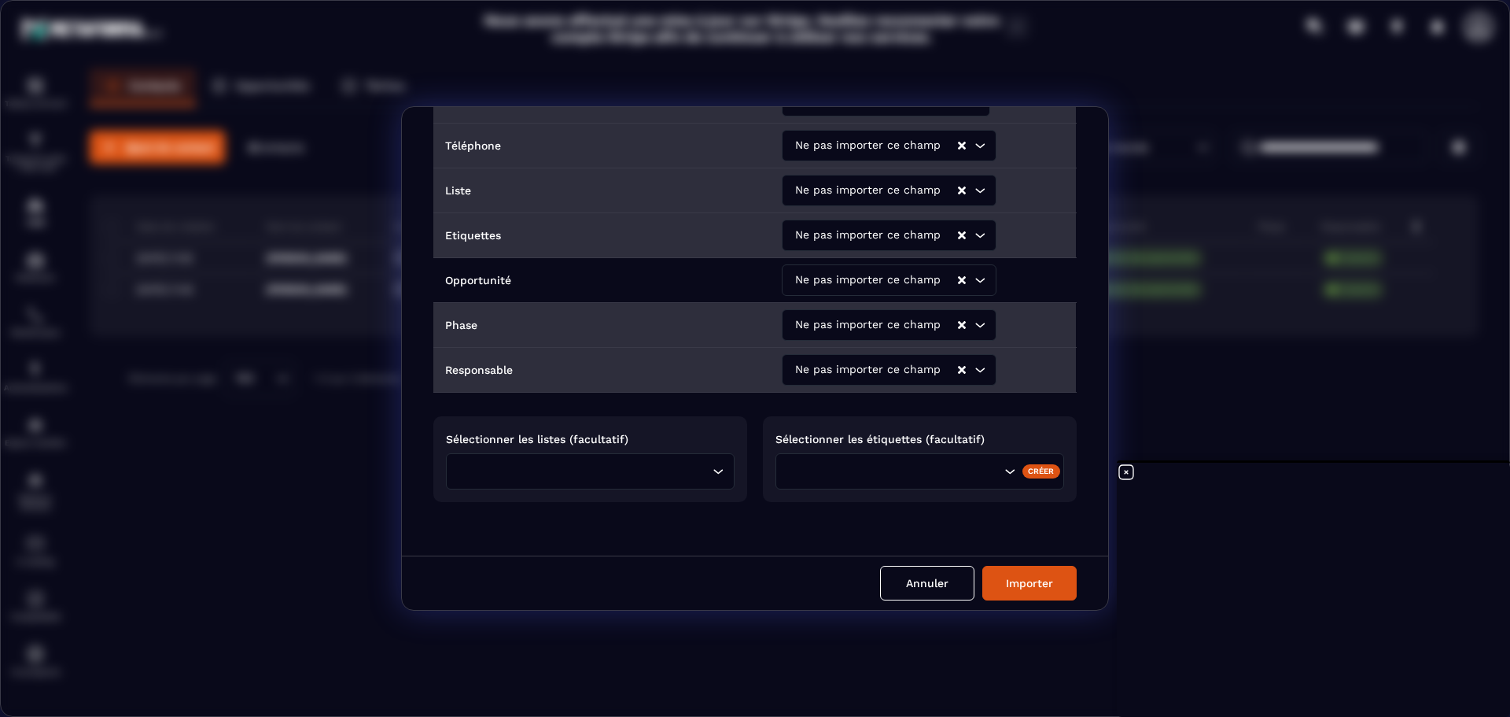
scroll to position [217, 0]
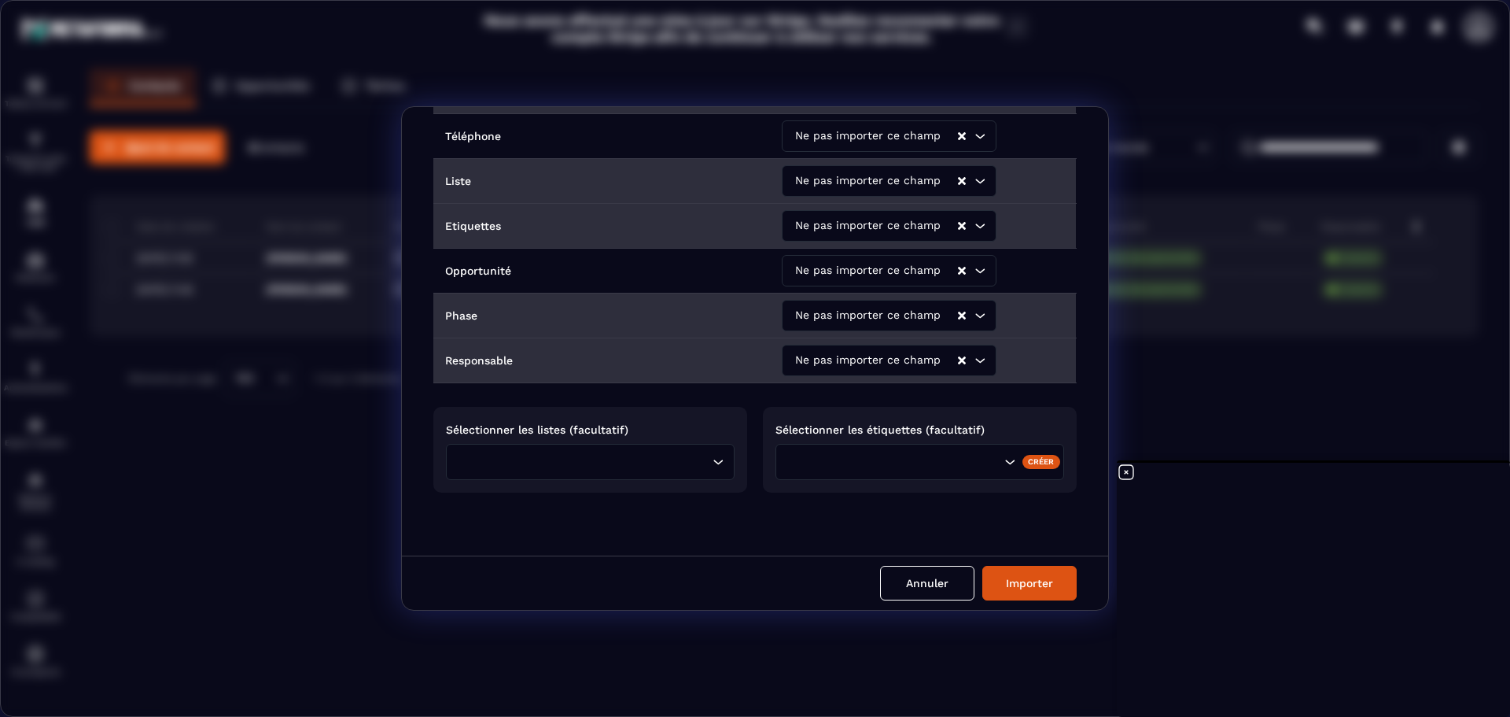
click at [714, 463] on icon "Search for option" at bounding box center [718, 461] width 9 height 5
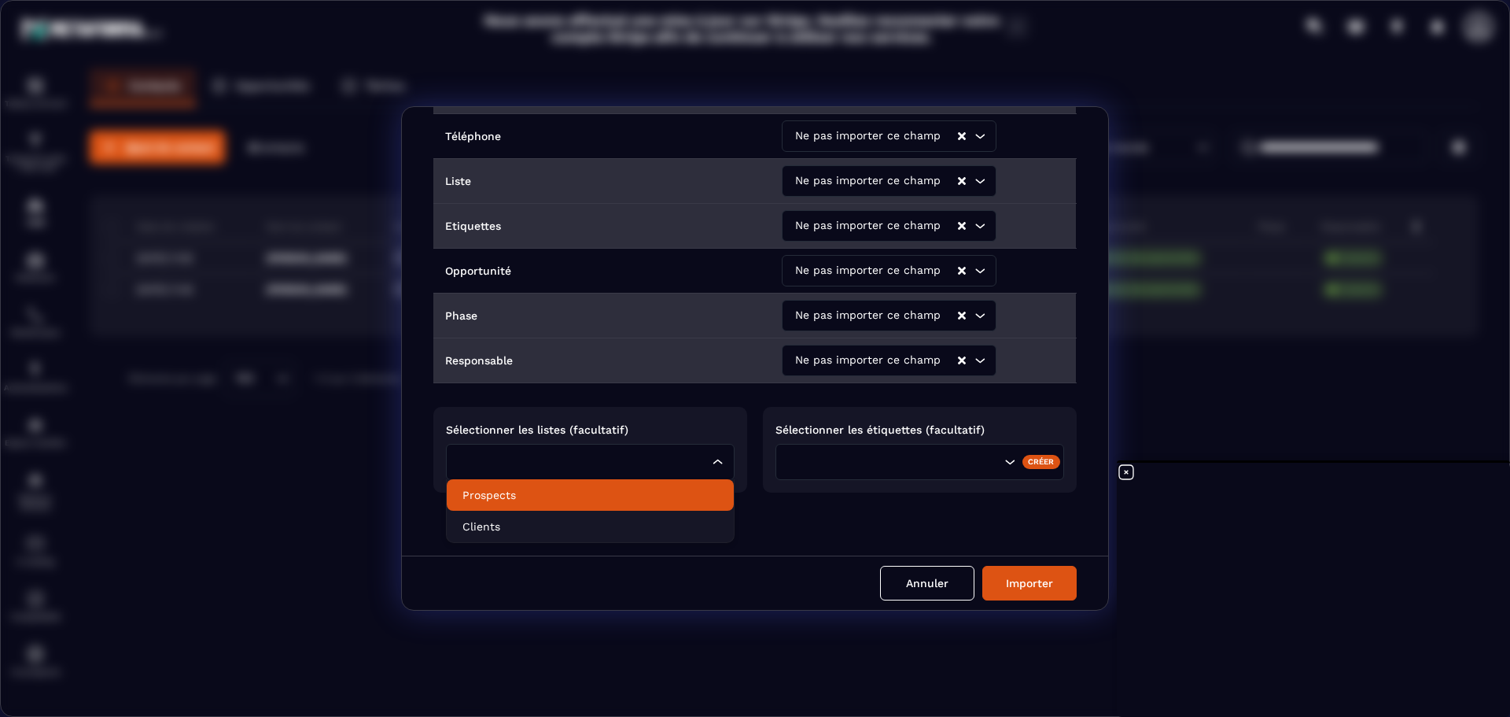
click at [571, 493] on p "Prospects" at bounding box center [591, 495] width 256 height 16
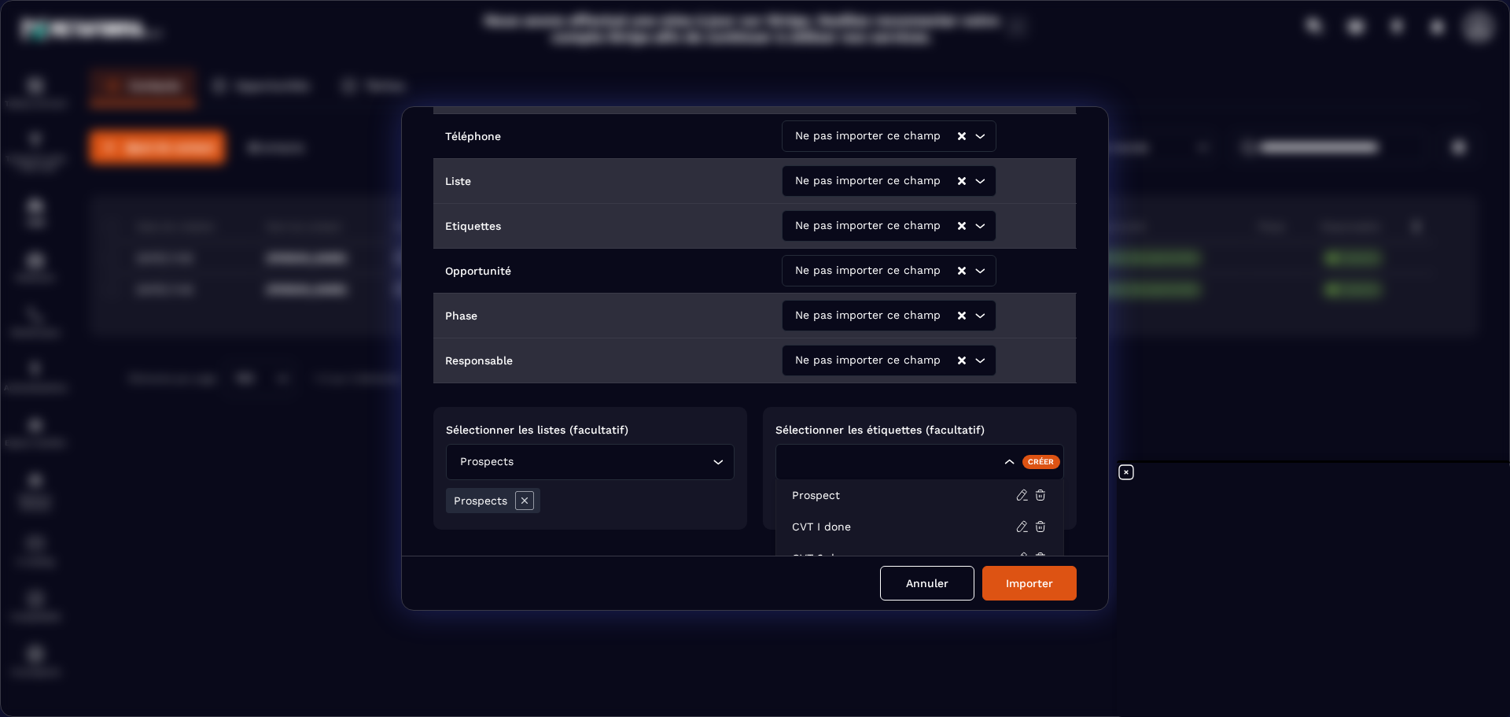
click at [1004, 464] on icon "Search for option" at bounding box center [1010, 462] width 16 height 16
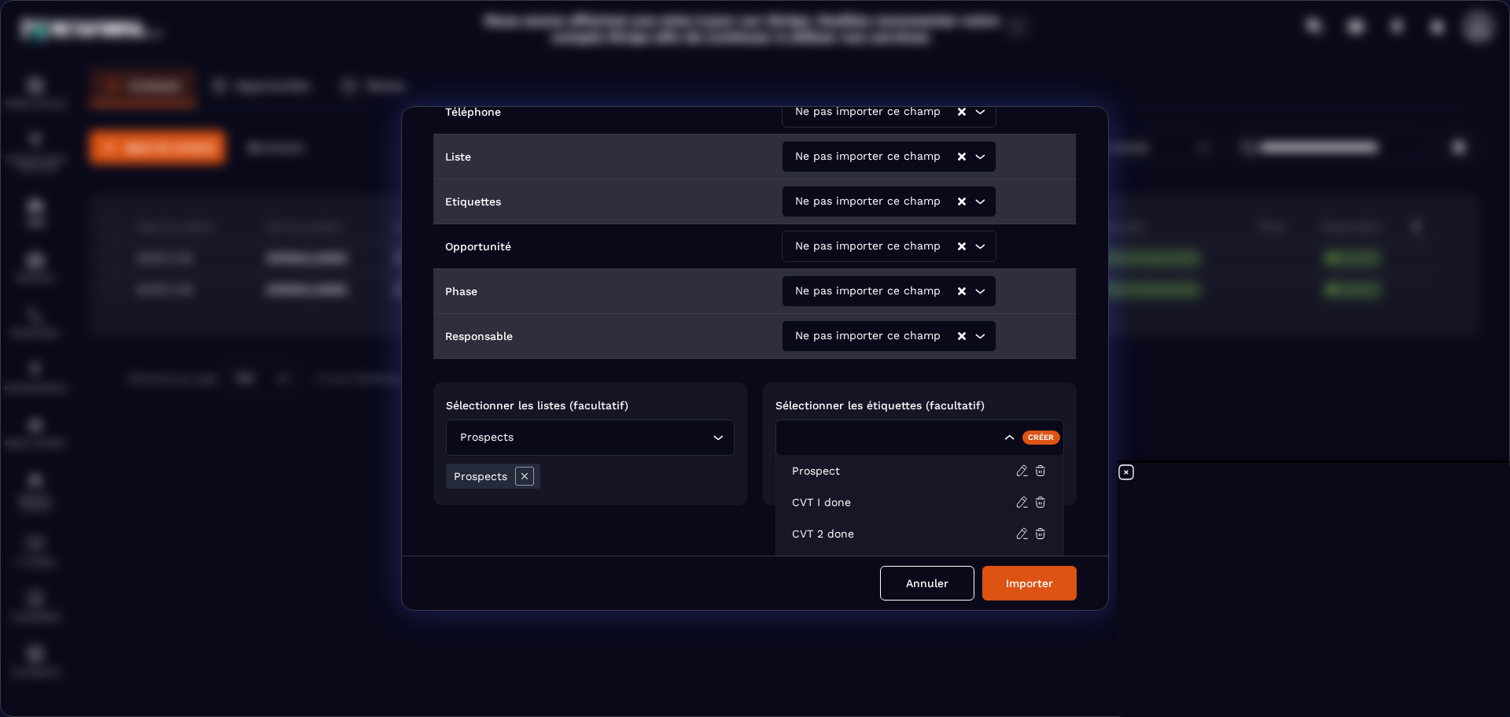
scroll to position [266, 0]
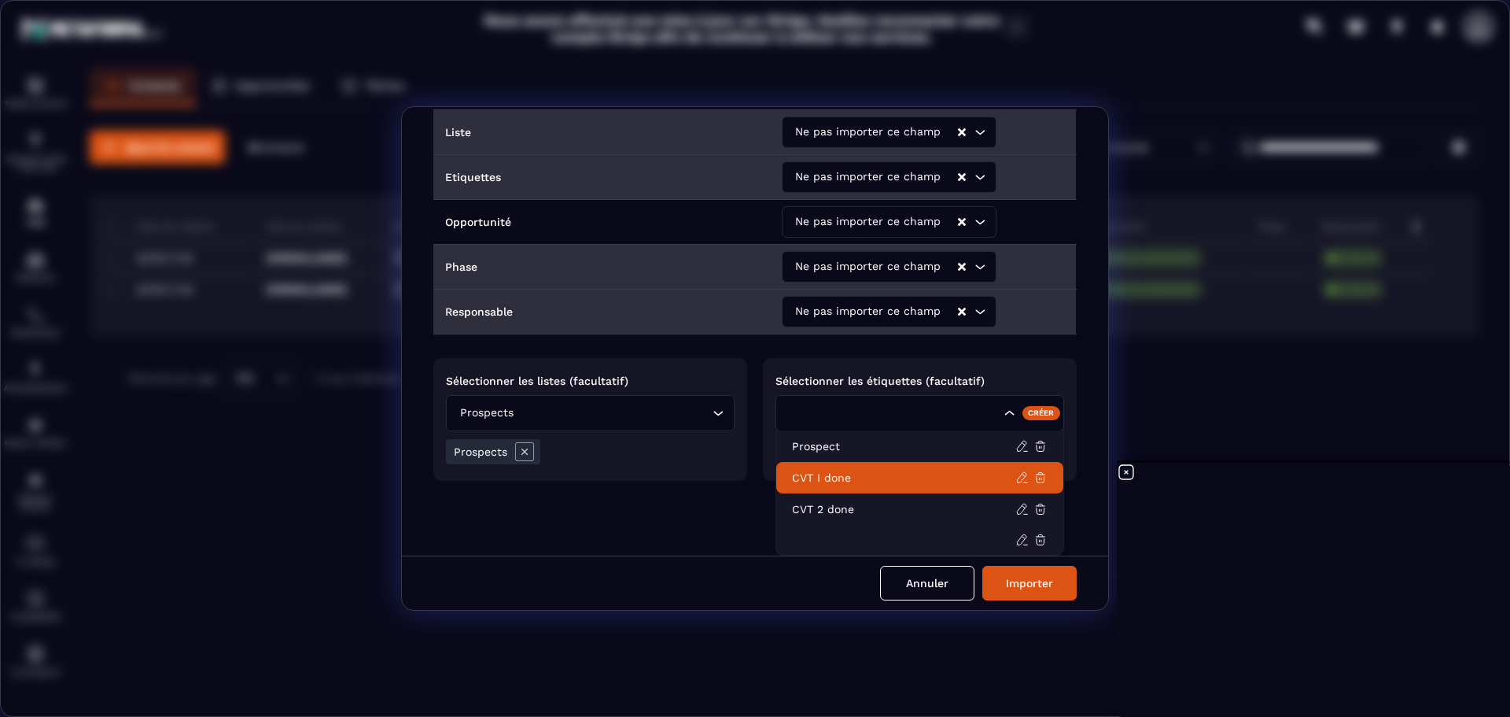
click at [683, 507] on div "Intitulé des colonnes du fichier importé Noms des champs dans Metaforma Date de…" at bounding box center [755, 331] width 706 height 448
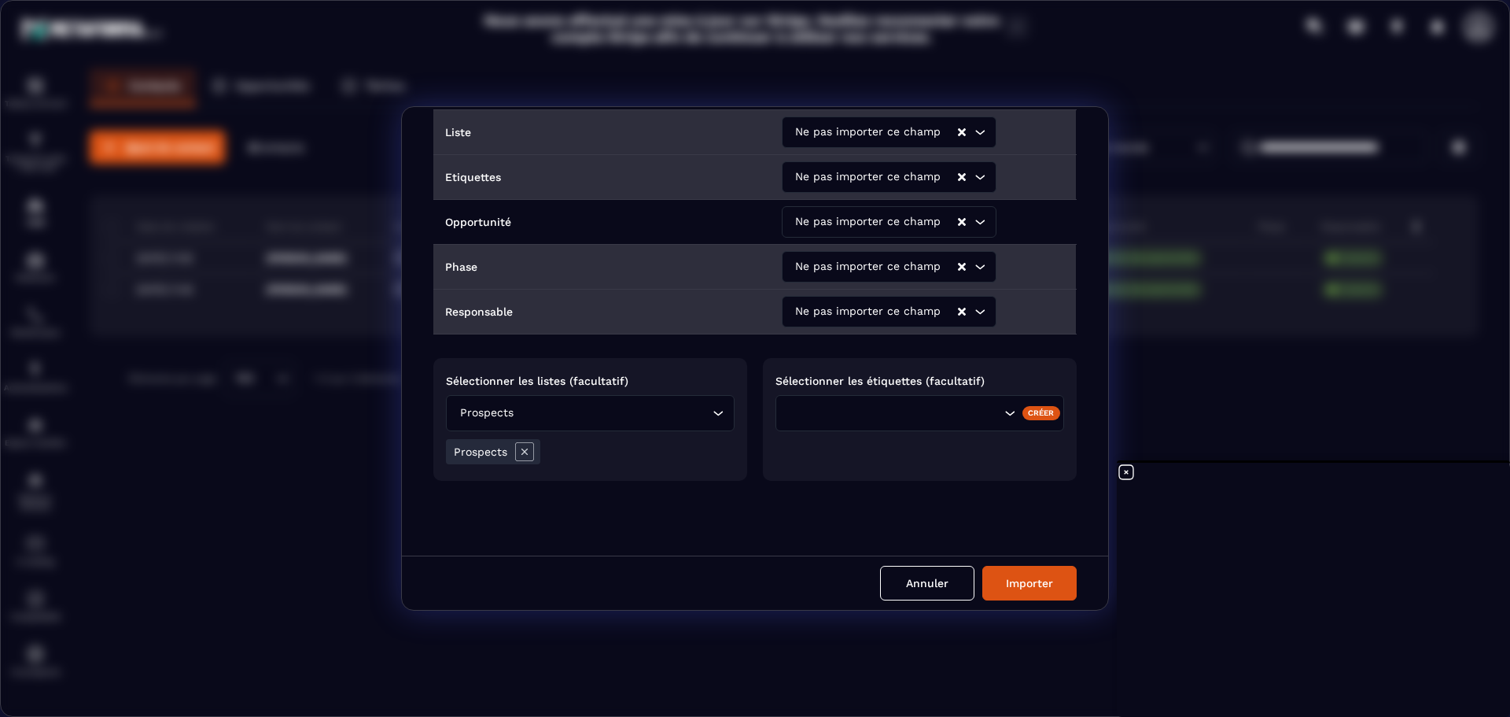
scroll to position [254, 0]
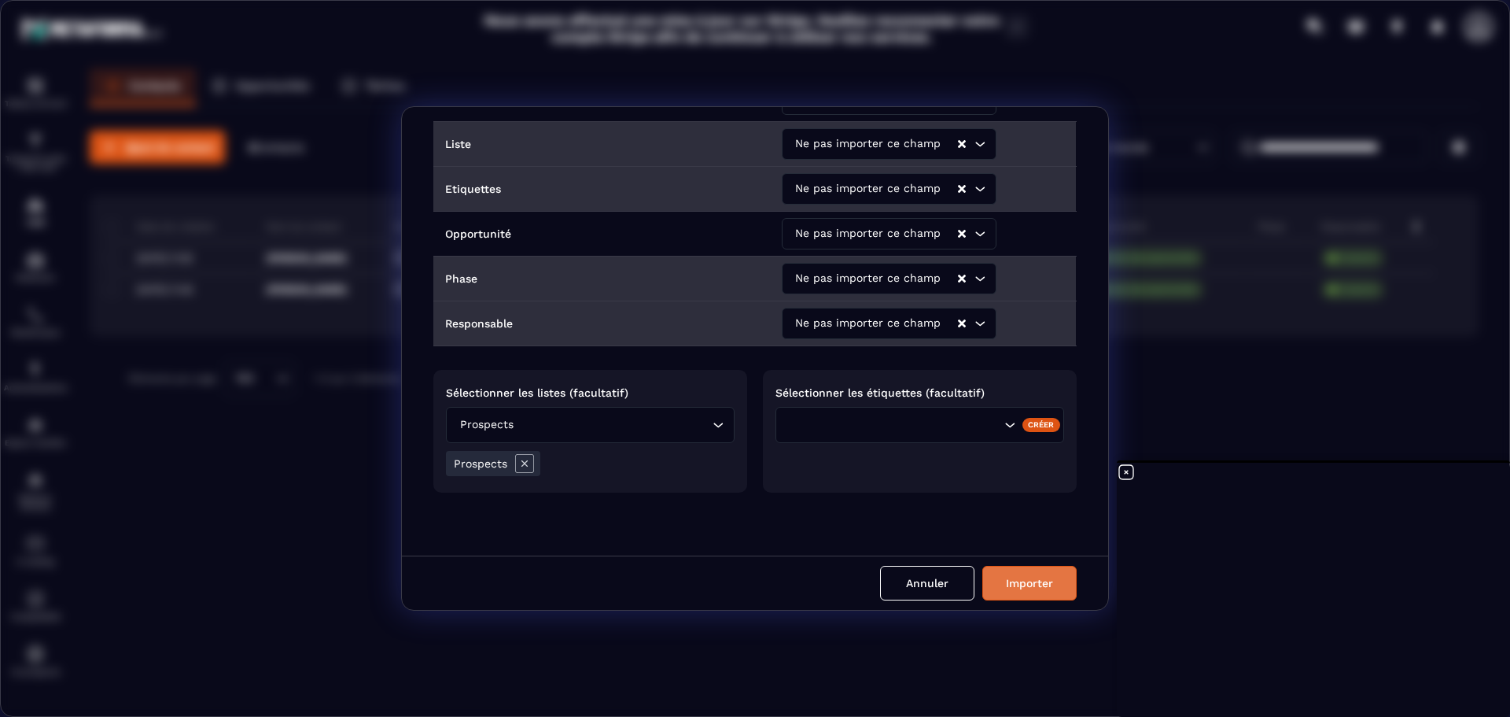
click at [1027, 580] on button "Importer" at bounding box center [1030, 583] width 94 height 35
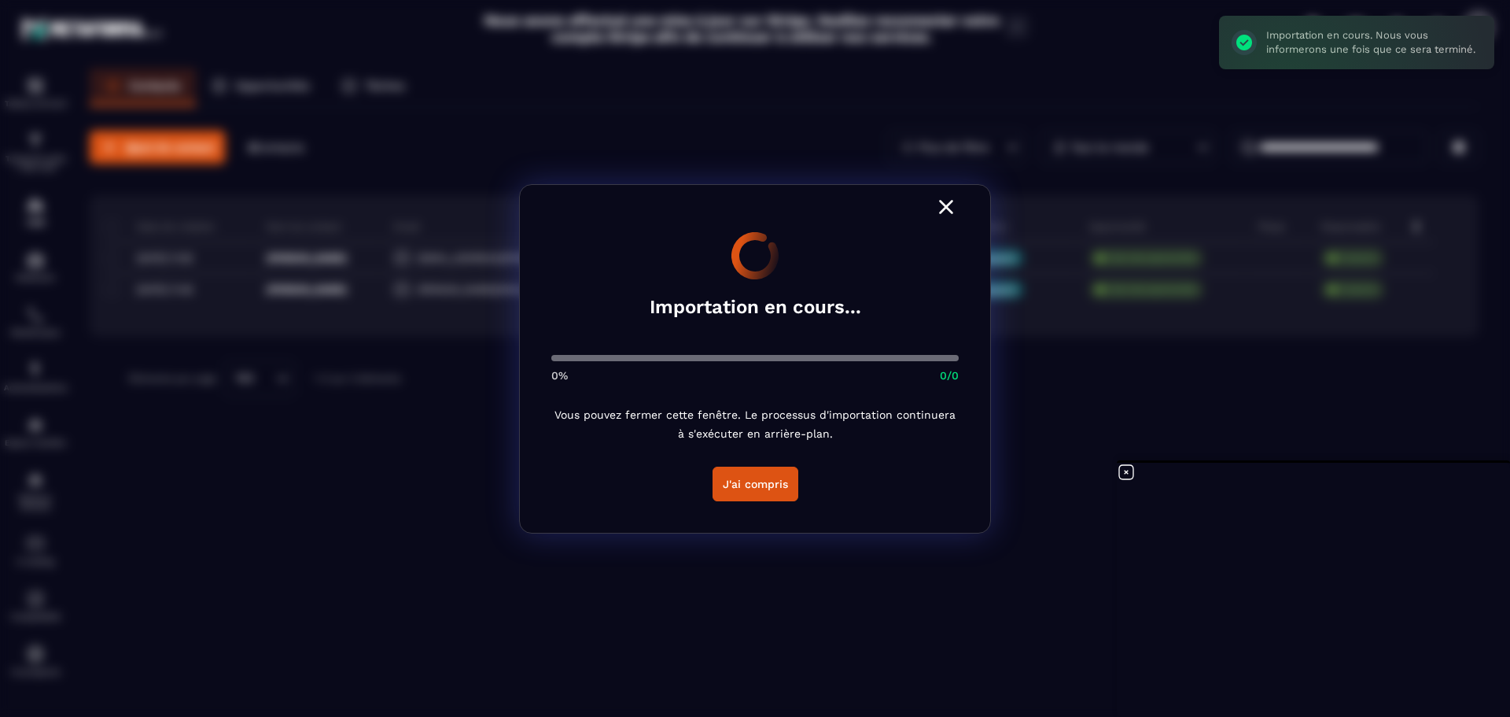
scroll to position [217, 0]
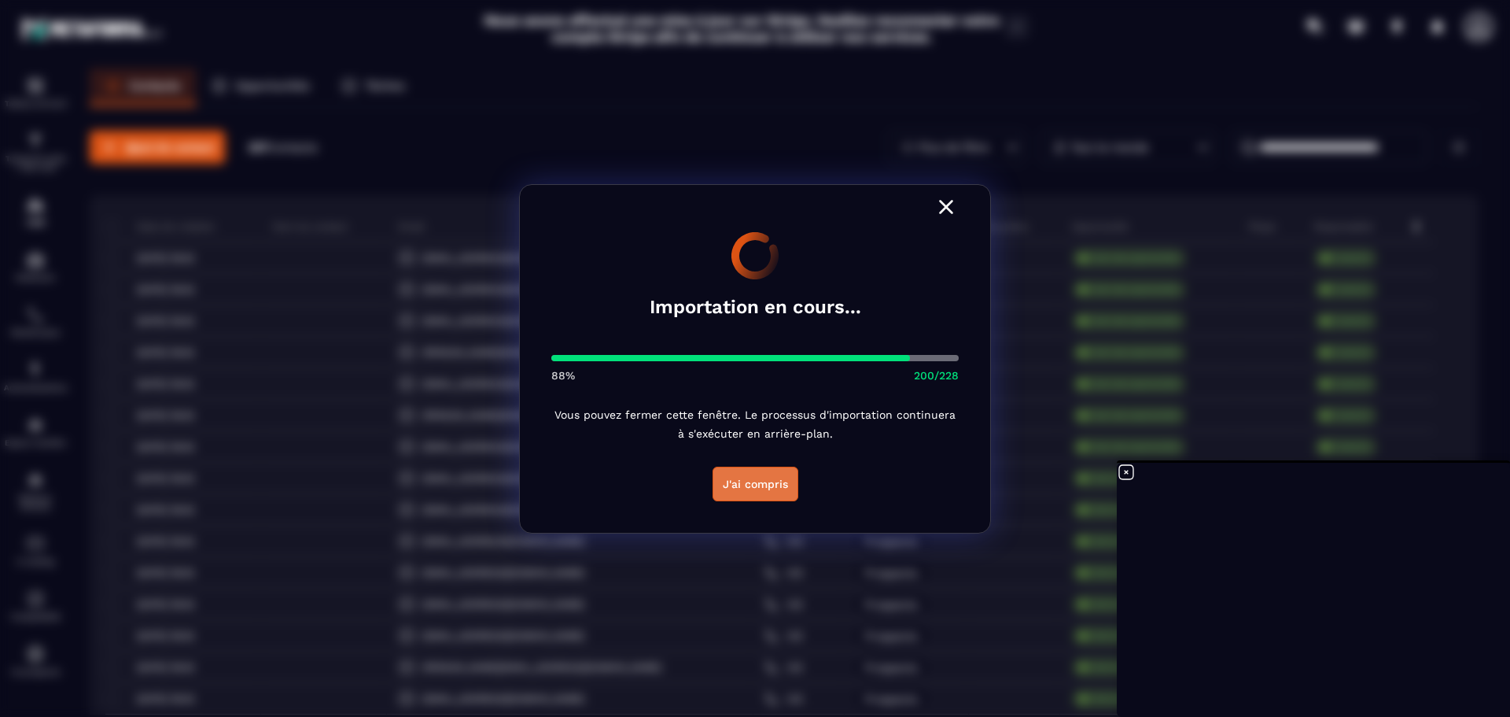
click at [782, 484] on button "J'ai compris" at bounding box center [756, 484] width 86 height 35
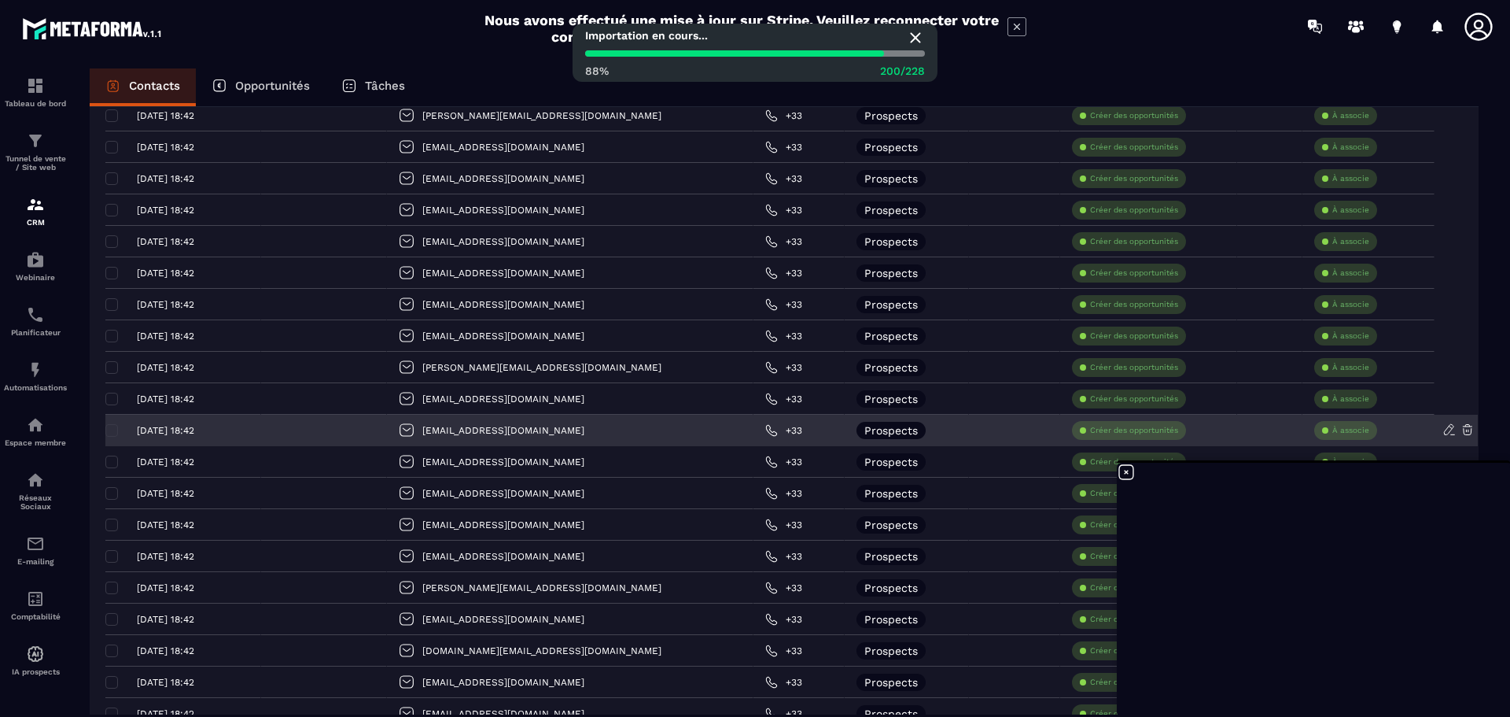
scroll to position [0, 0]
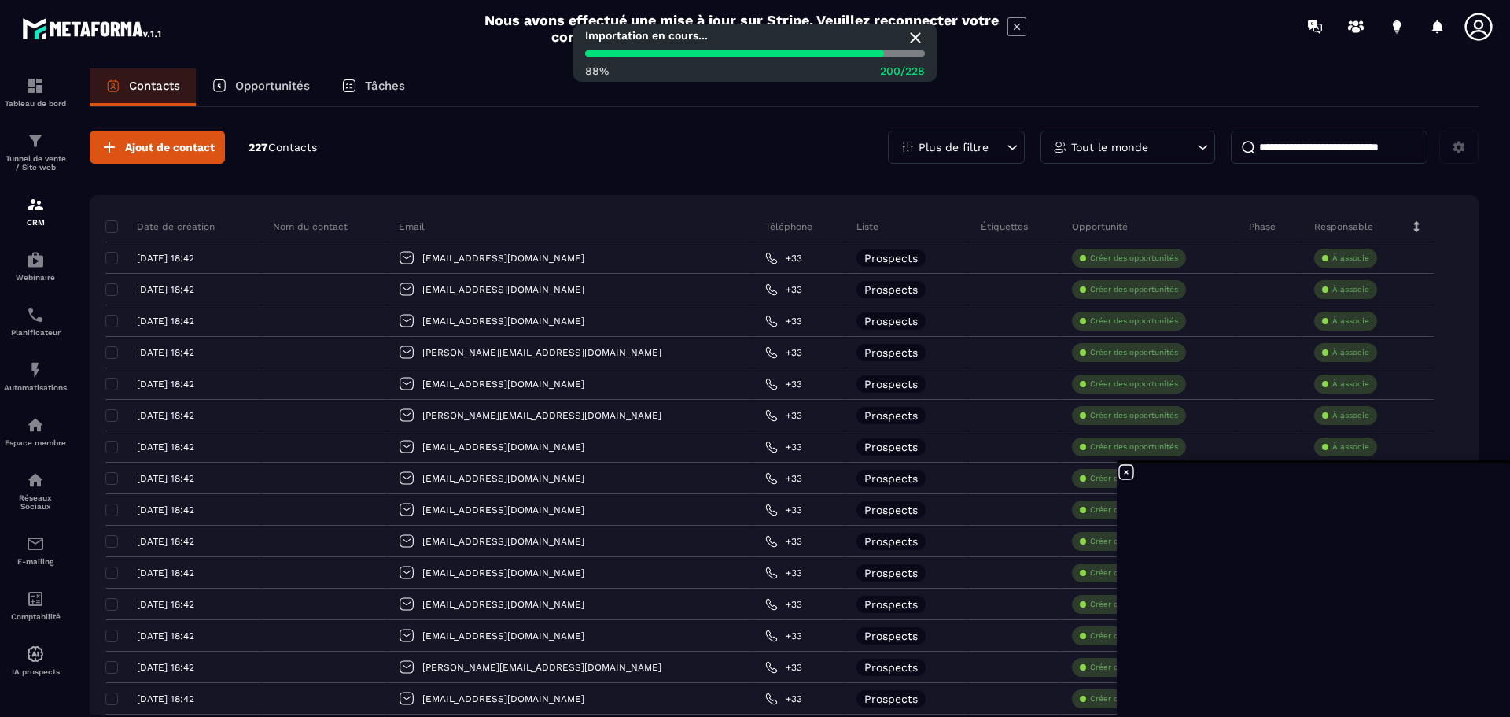
click at [626, 149] on div "Ajout de contact 227 Contacts Plus de filtre Tout le monde" at bounding box center [784, 147] width 1389 height 33
click at [568, 155] on div "Ajout de contact 227 Contacts Plus de filtre Tout le monde" at bounding box center [784, 147] width 1389 height 33
